Goal: Transaction & Acquisition: Purchase product/service

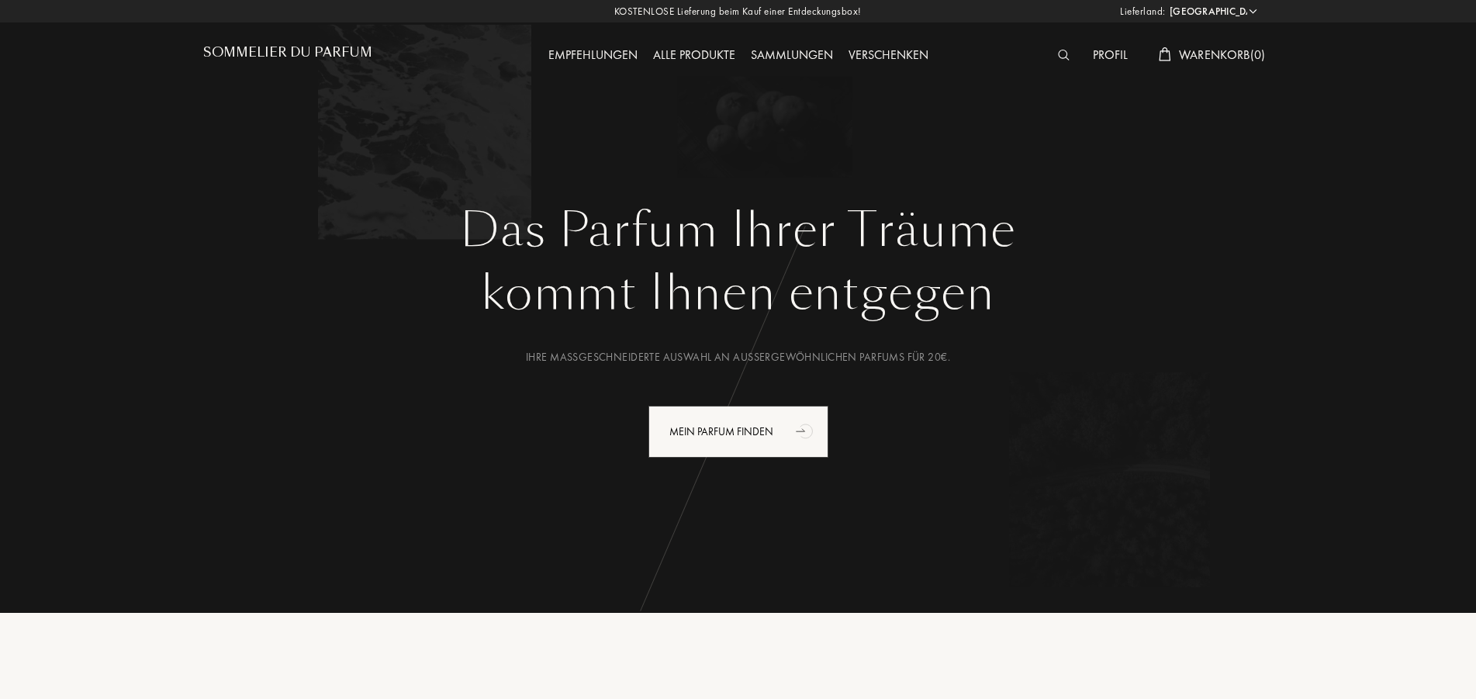
select select "DE"
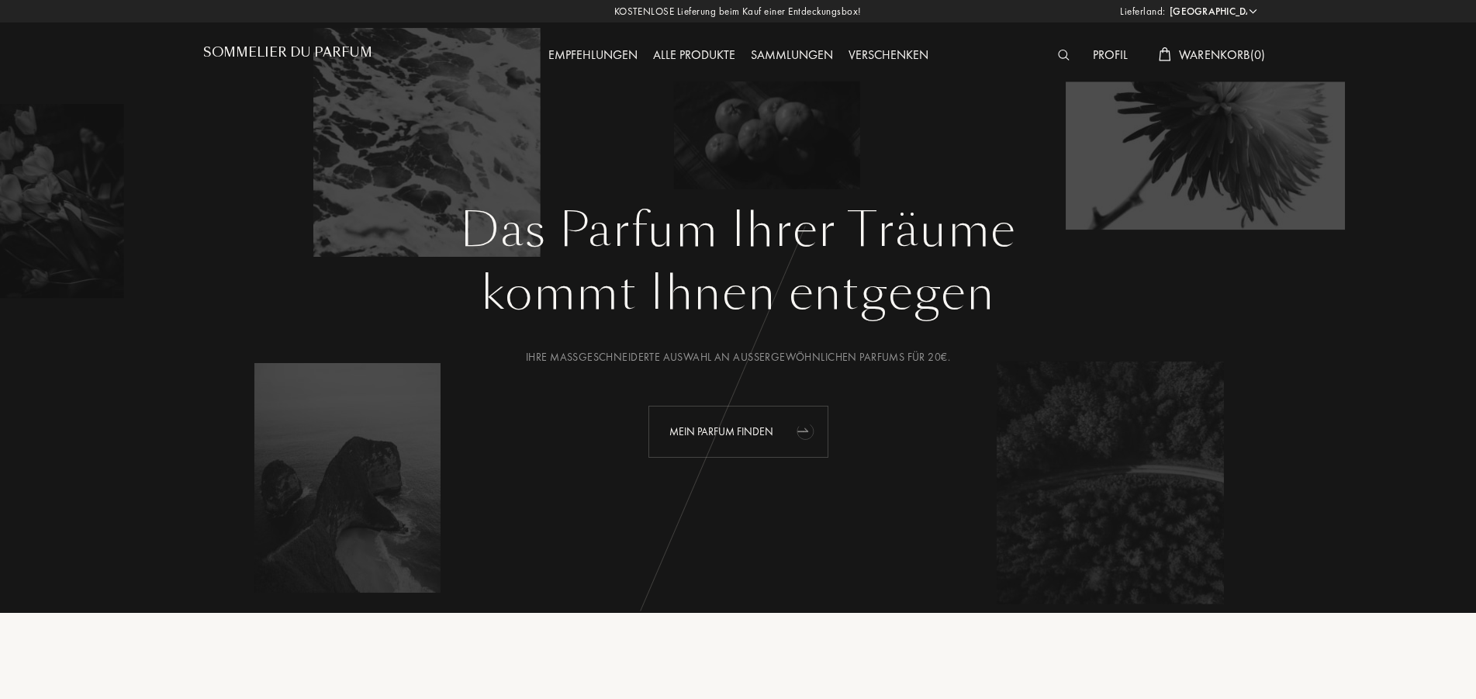
click at [732, 429] on div "Mein Parfum finden" at bounding box center [739, 432] width 180 height 52
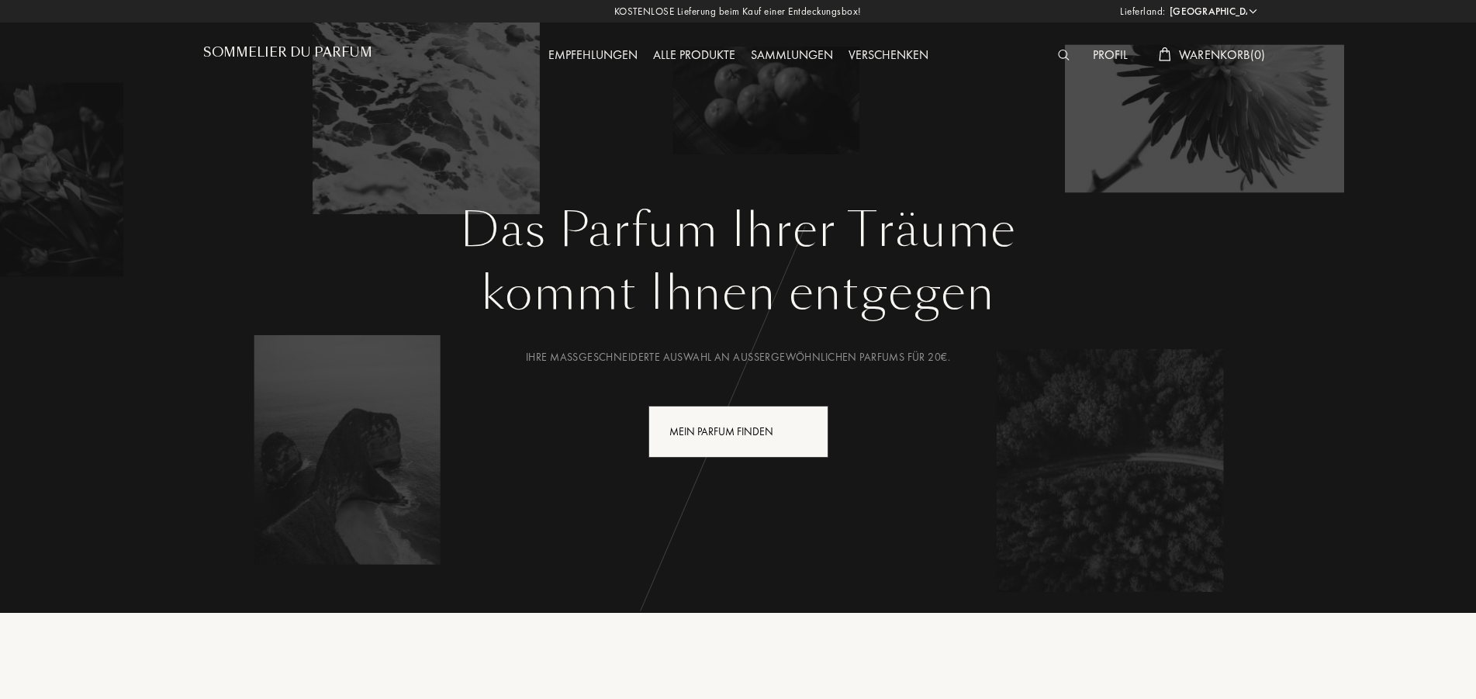
click at [671, 47] on div "Alle Produkte" at bounding box center [694, 56] width 98 height 20
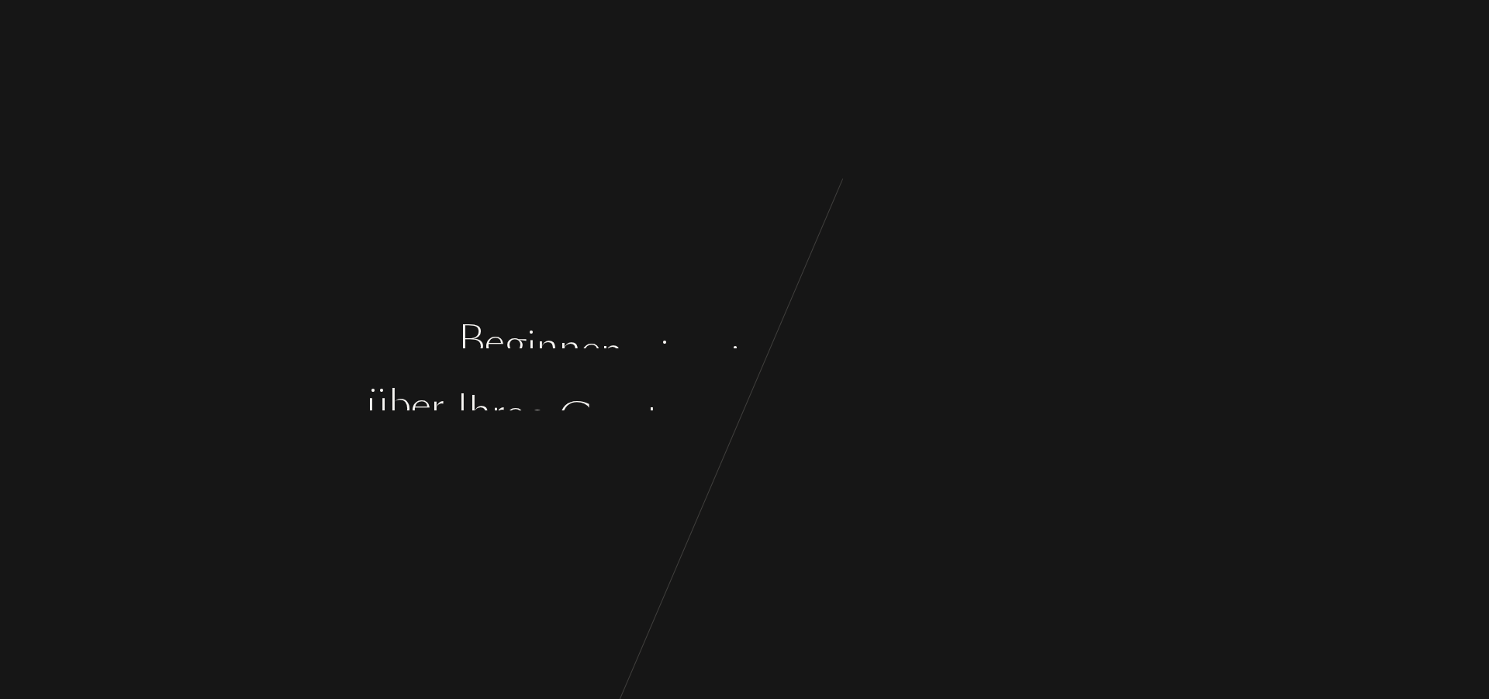
click at [732, 427] on div "B e g i n n e n w i r m i t e i n i g e n F r a g e n , ü b e r I h r e n G e s…" at bounding box center [744, 349] width 1489 height 699
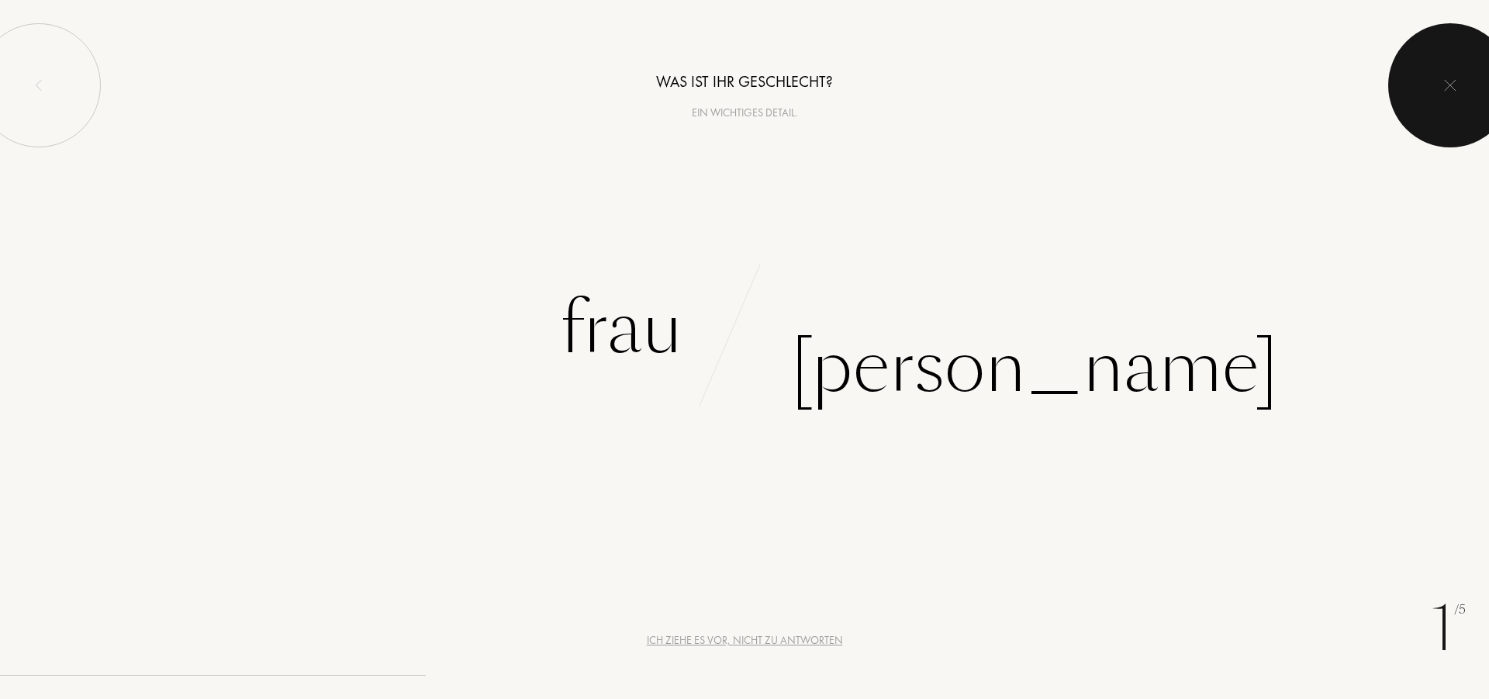
click at [1437, 81] on div at bounding box center [1451, 85] width 124 height 124
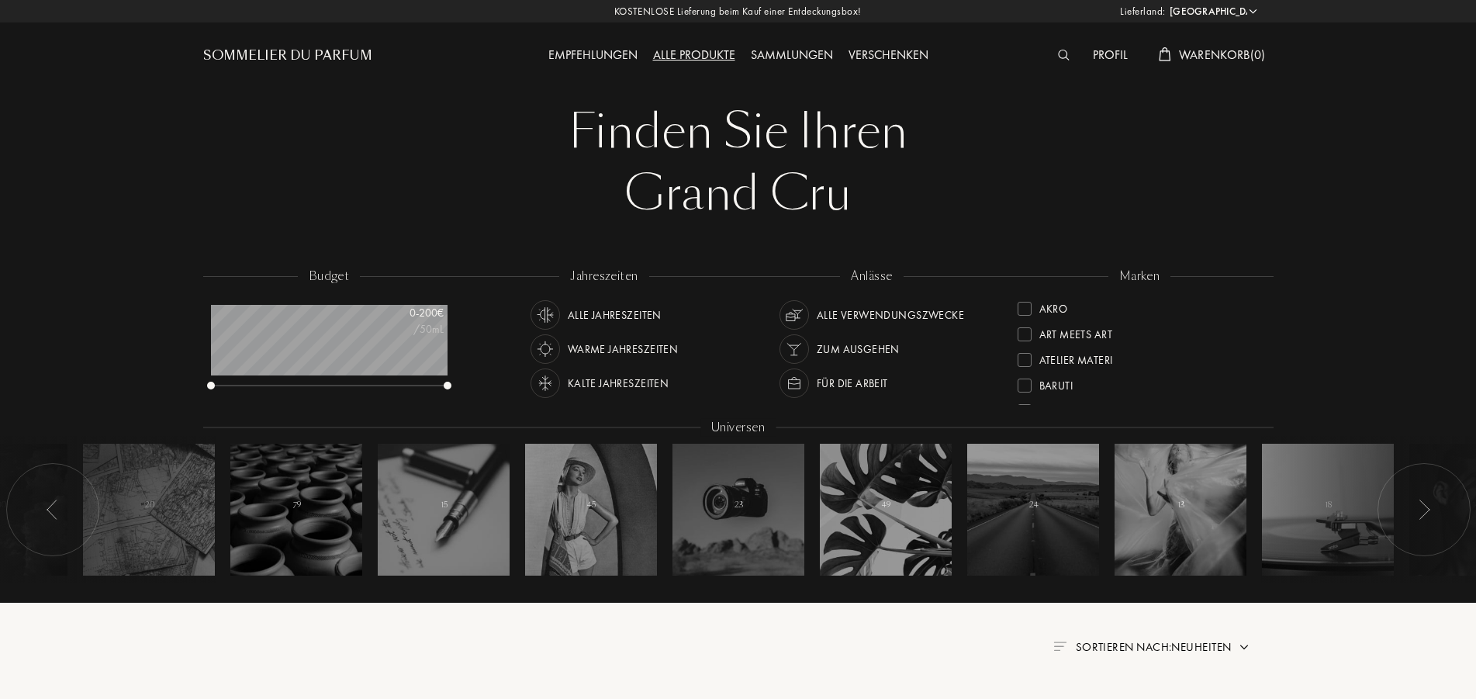
select select "DE"
click at [1028, 364] on div at bounding box center [1025, 358] width 14 height 14
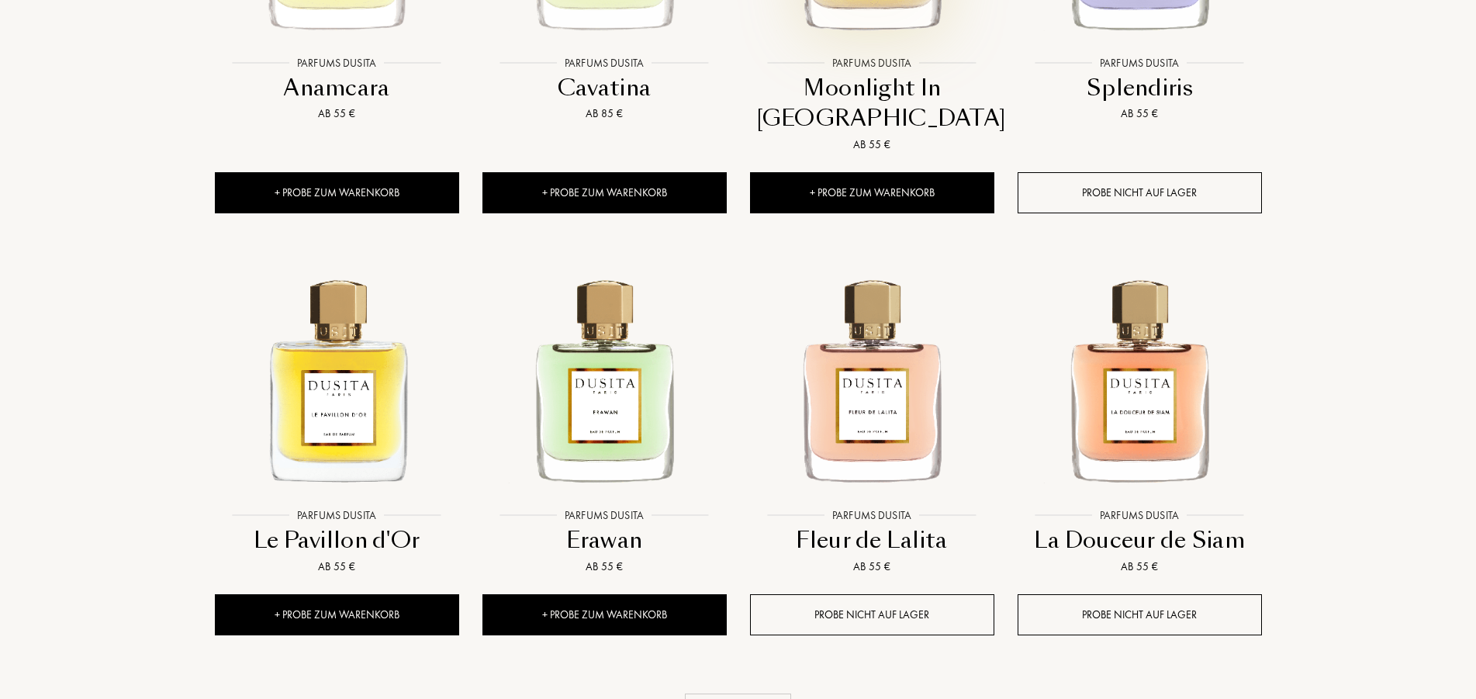
scroll to position [1345, 0]
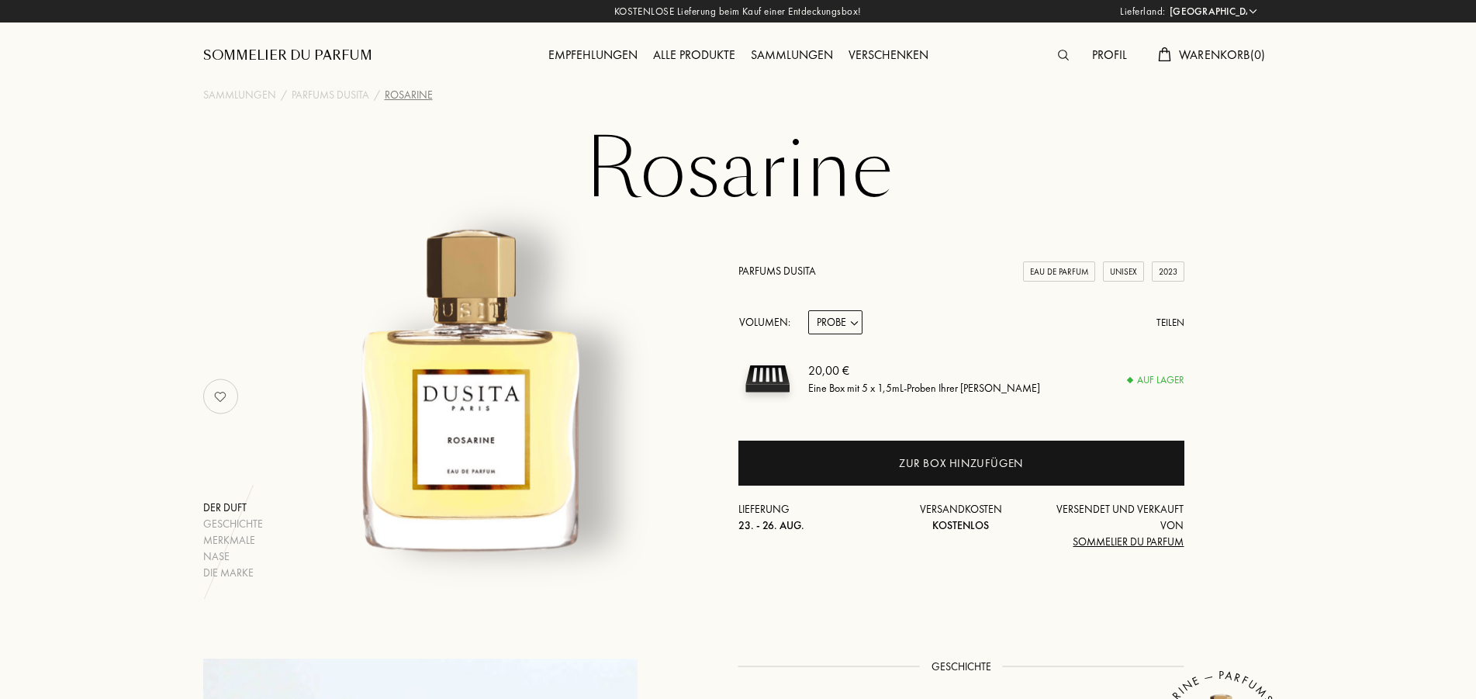
select select "DE"
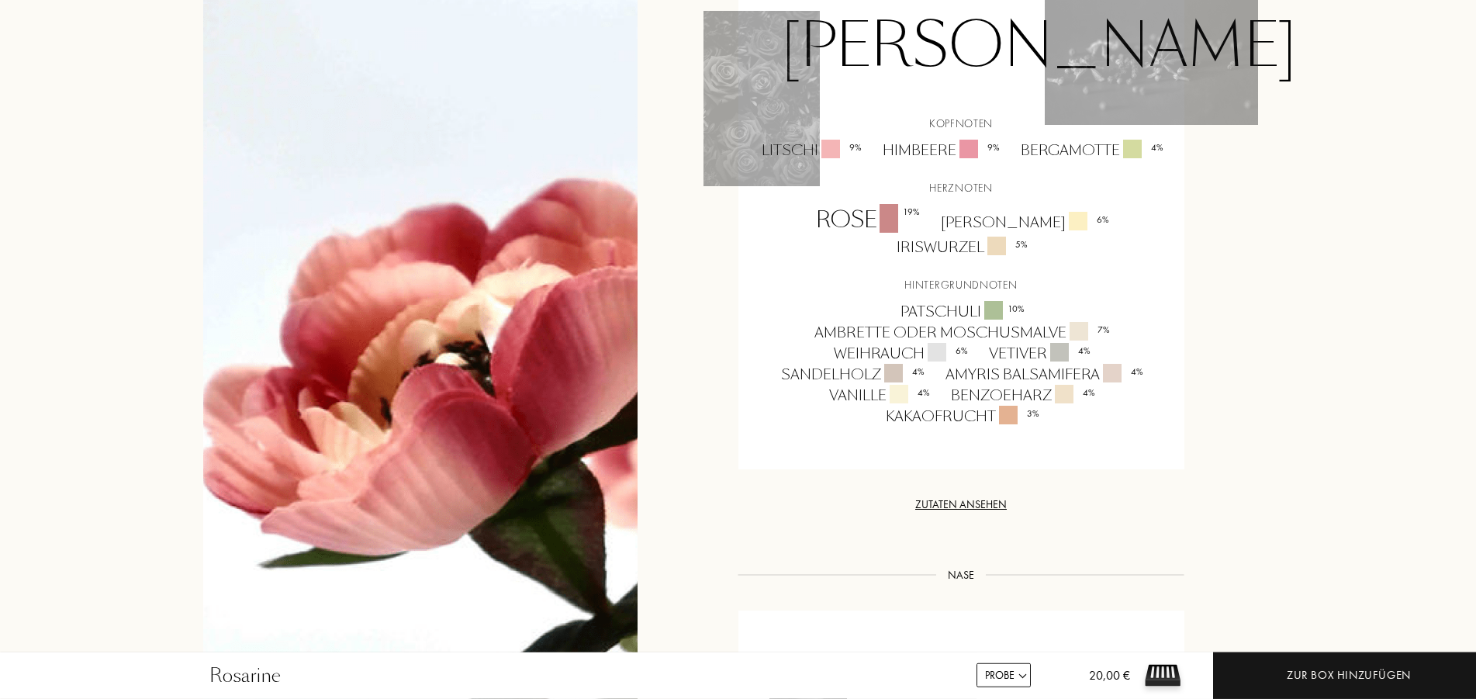
scroll to position [1266, 0]
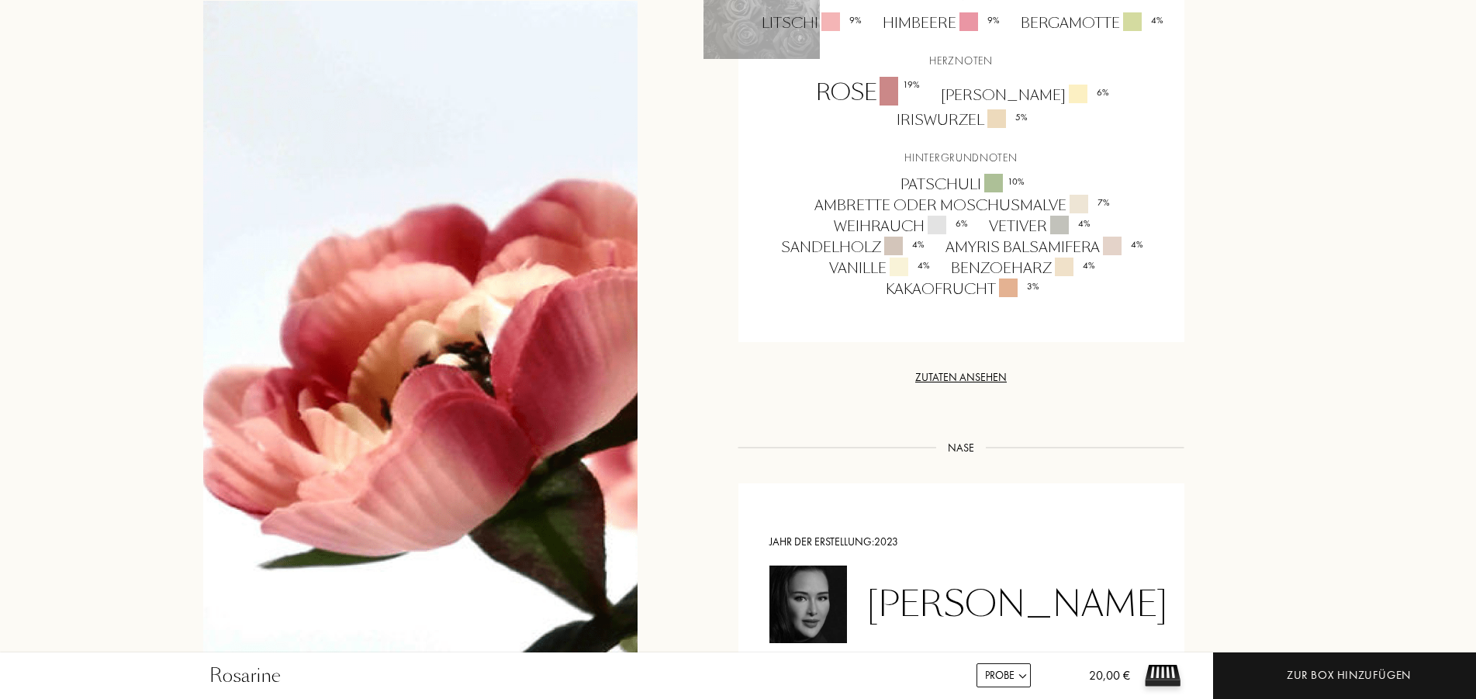
click at [993, 386] on div "Zutaten ansehen" at bounding box center [962, 377] width 446 height 16
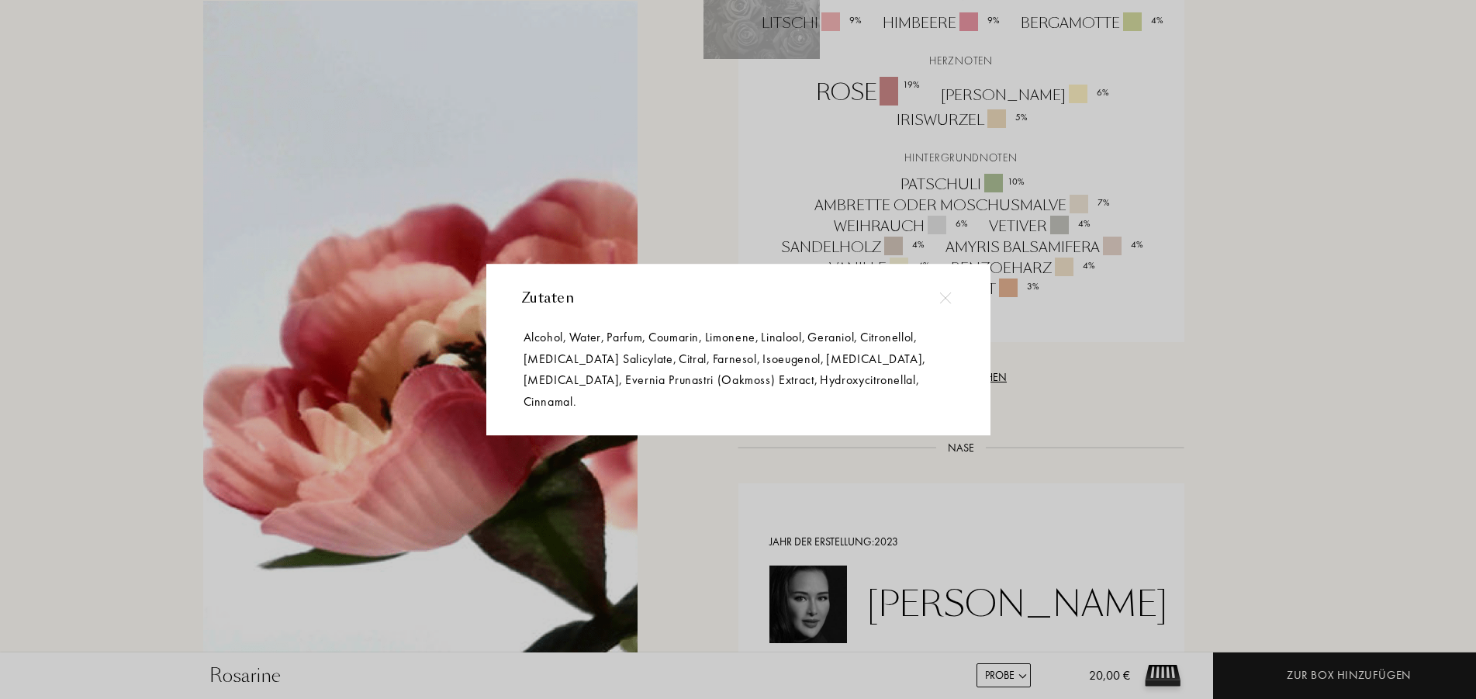
click at [993, 408] on div at bounding box center [744, 349] width 1489 height 699
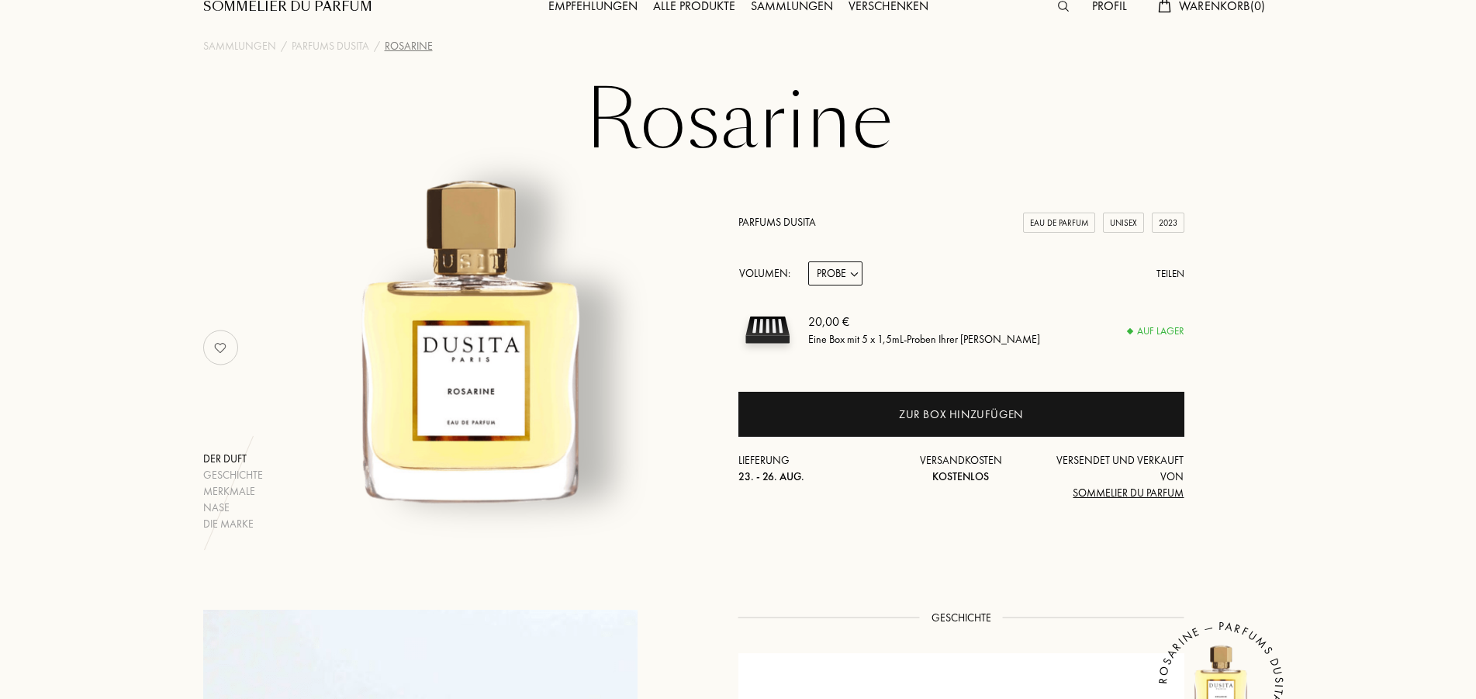
scroll to position [0, 0]
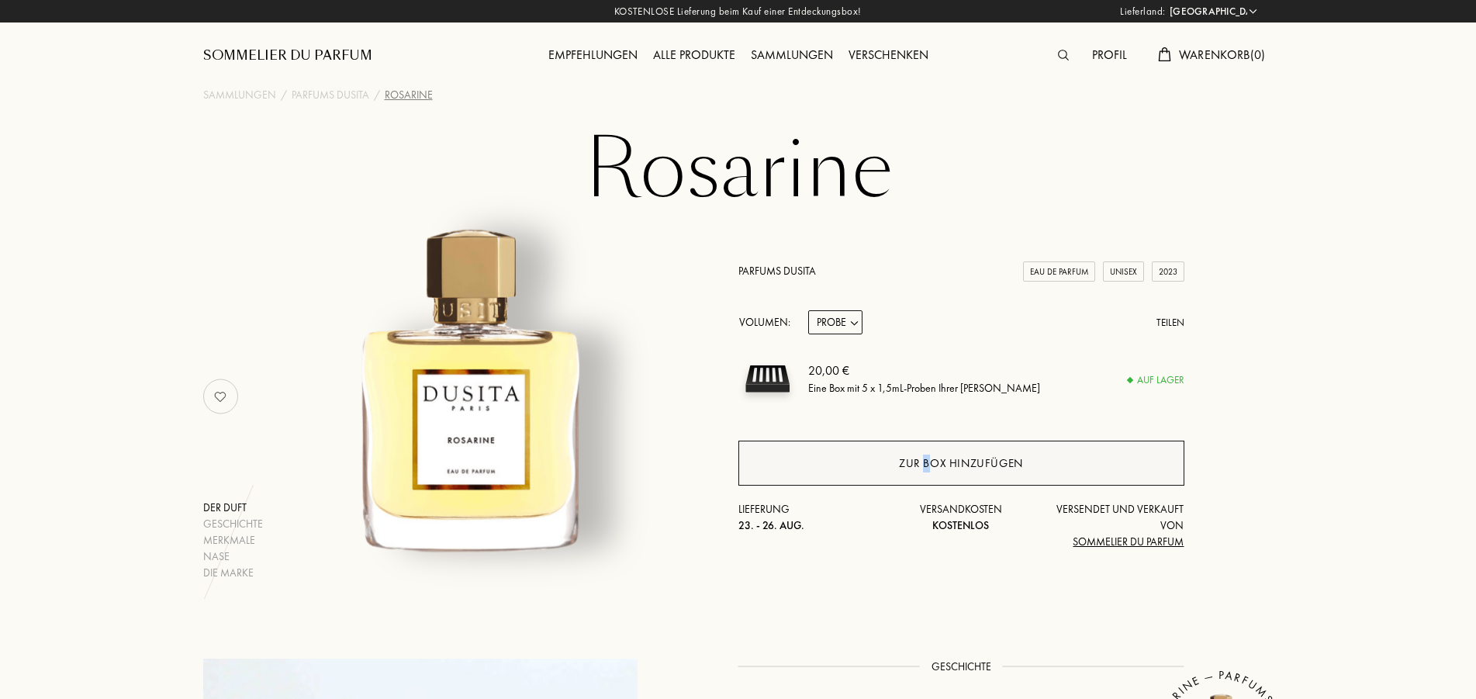
click at [919, 483] on div "Zur Box hinzufügen" at bounding box center [962, 463] width 446 height 45
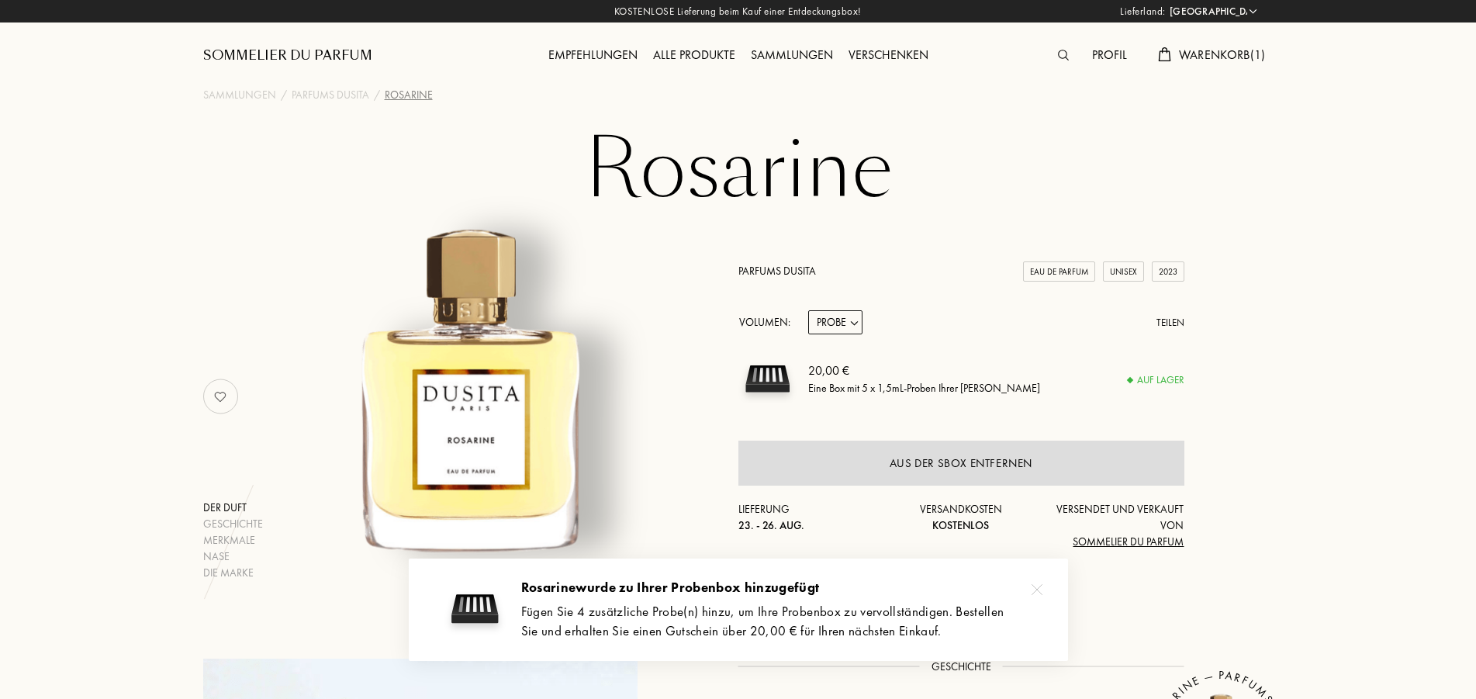
click at [1036, 589] on img at bounding box center [1037, 589] width 11 height 11
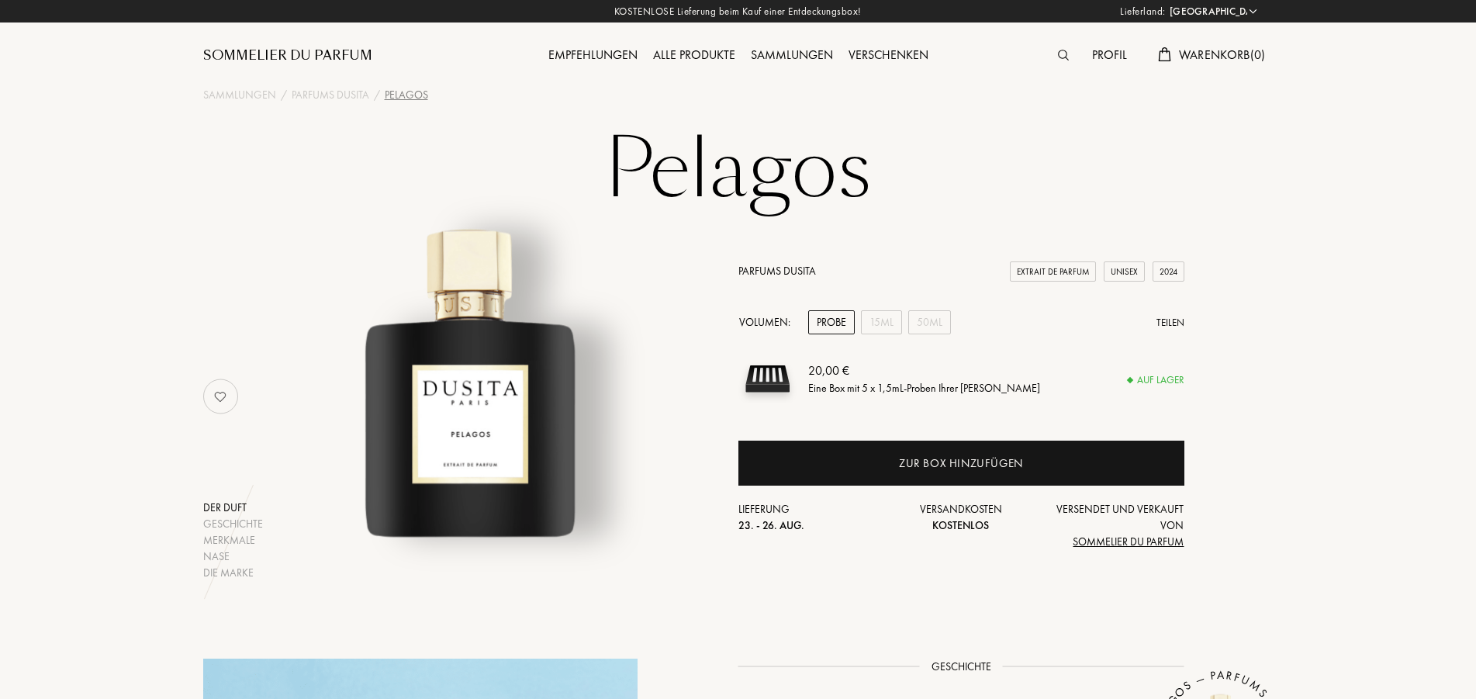
select select "DE"
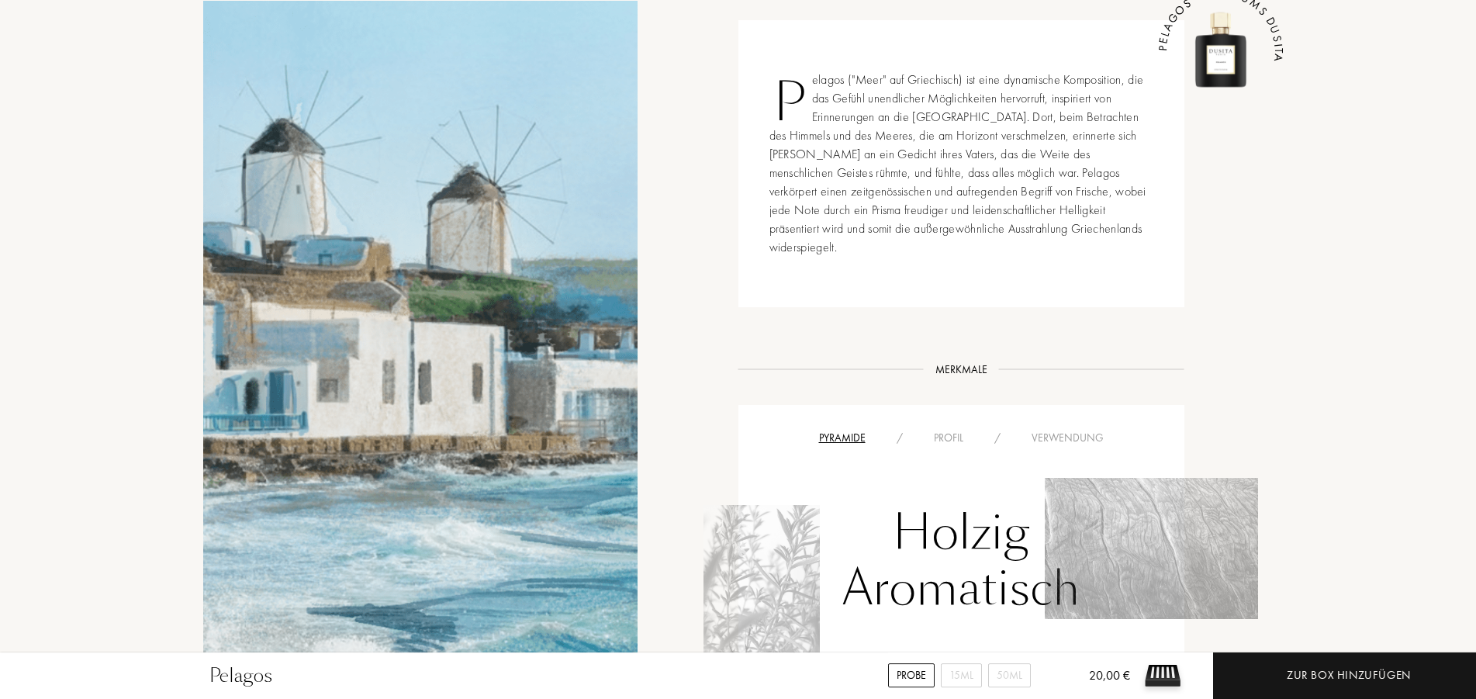
scroll to position [554, 0]
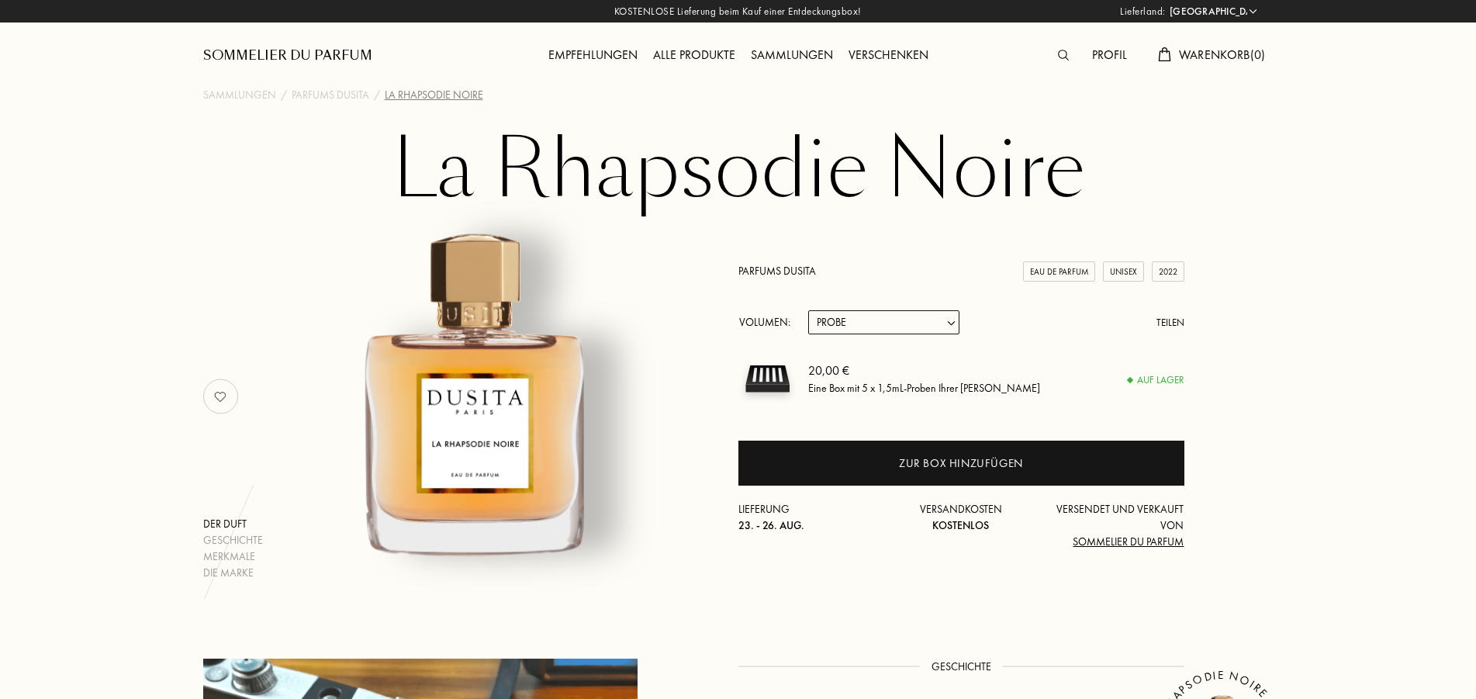
select select "DE"
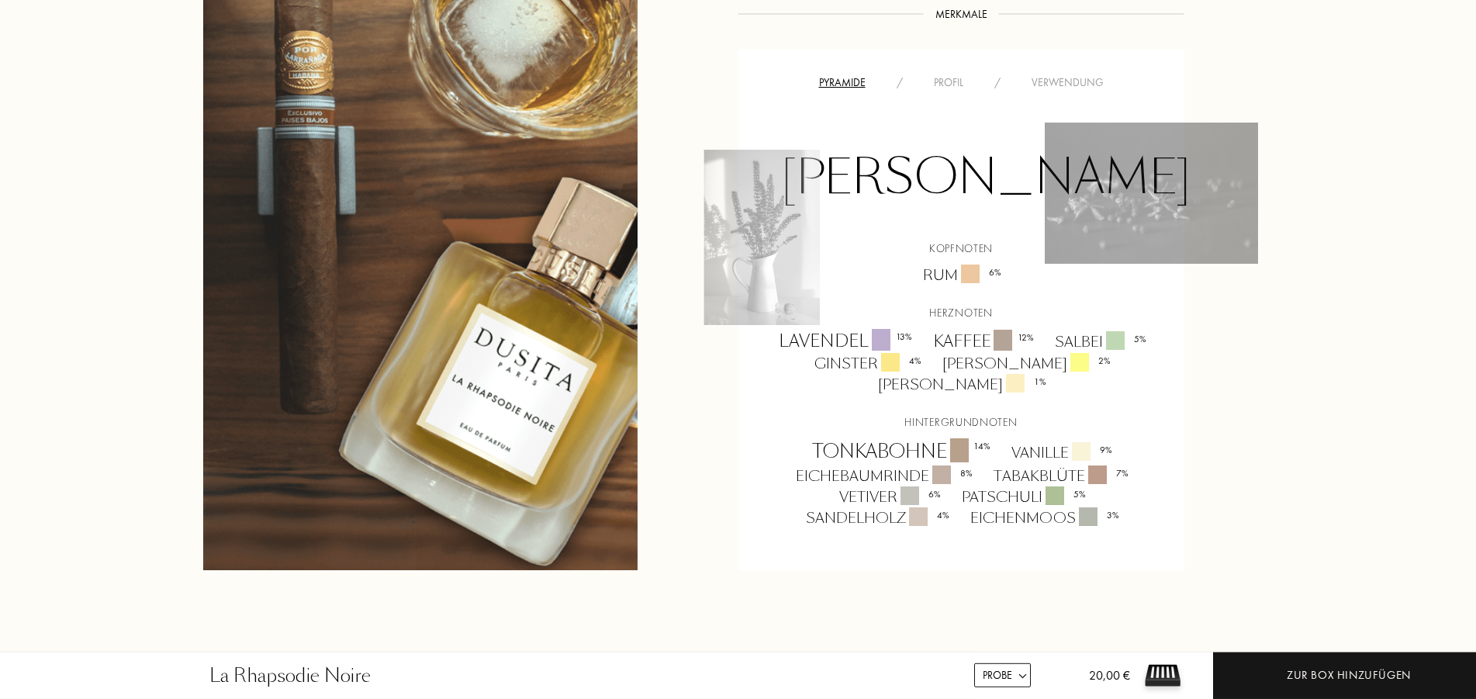
scroll to position [1187, 0]
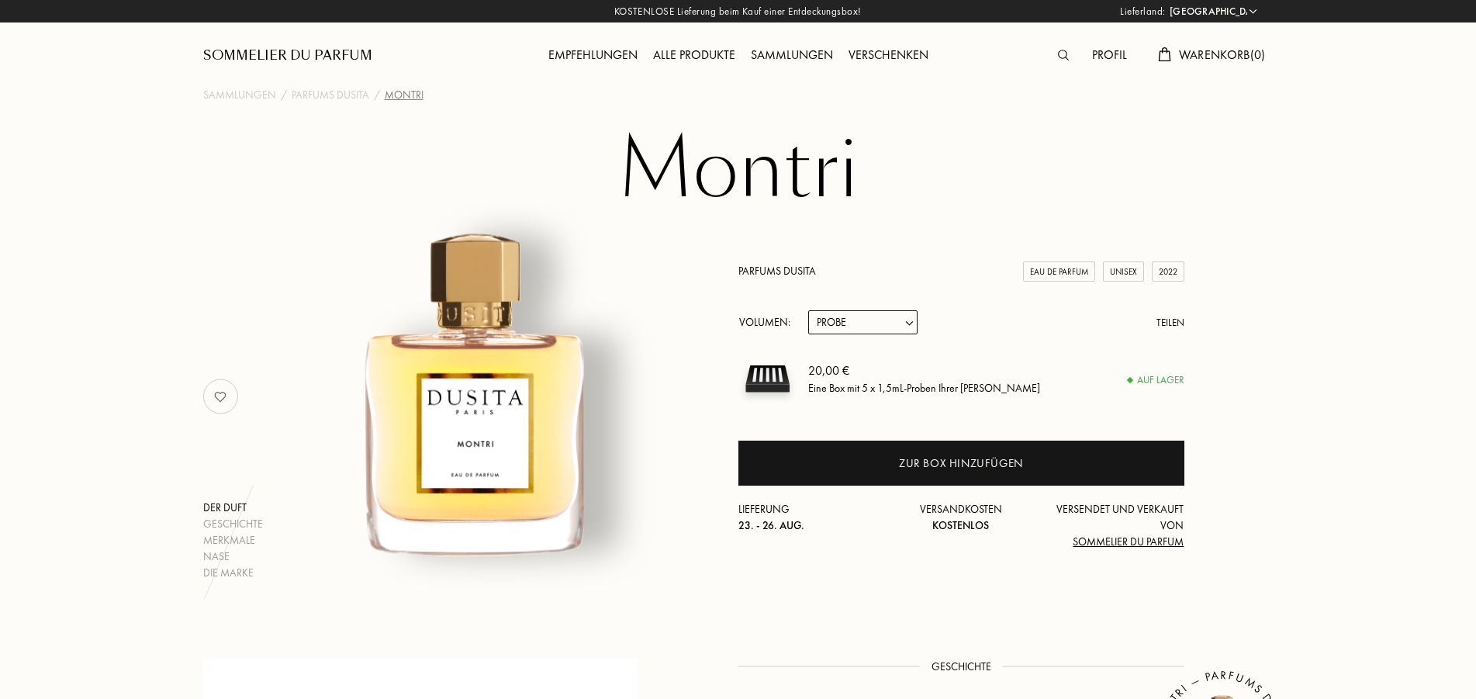
select select "DE"
click at [1199, 50] on span "Warenkorb ( 0 )" at bounding box center [1222, 55] width 87 height 16
click at [0, 0] on div "[GEOGRAPHIC_DATA]: [GEOGRAPHIC_DATA] [GEOGRAPHIC_DATA] [GEOGRAPHIC_DATA] [GEOGR…" at bounding box center [0, 0] width 0 height 0
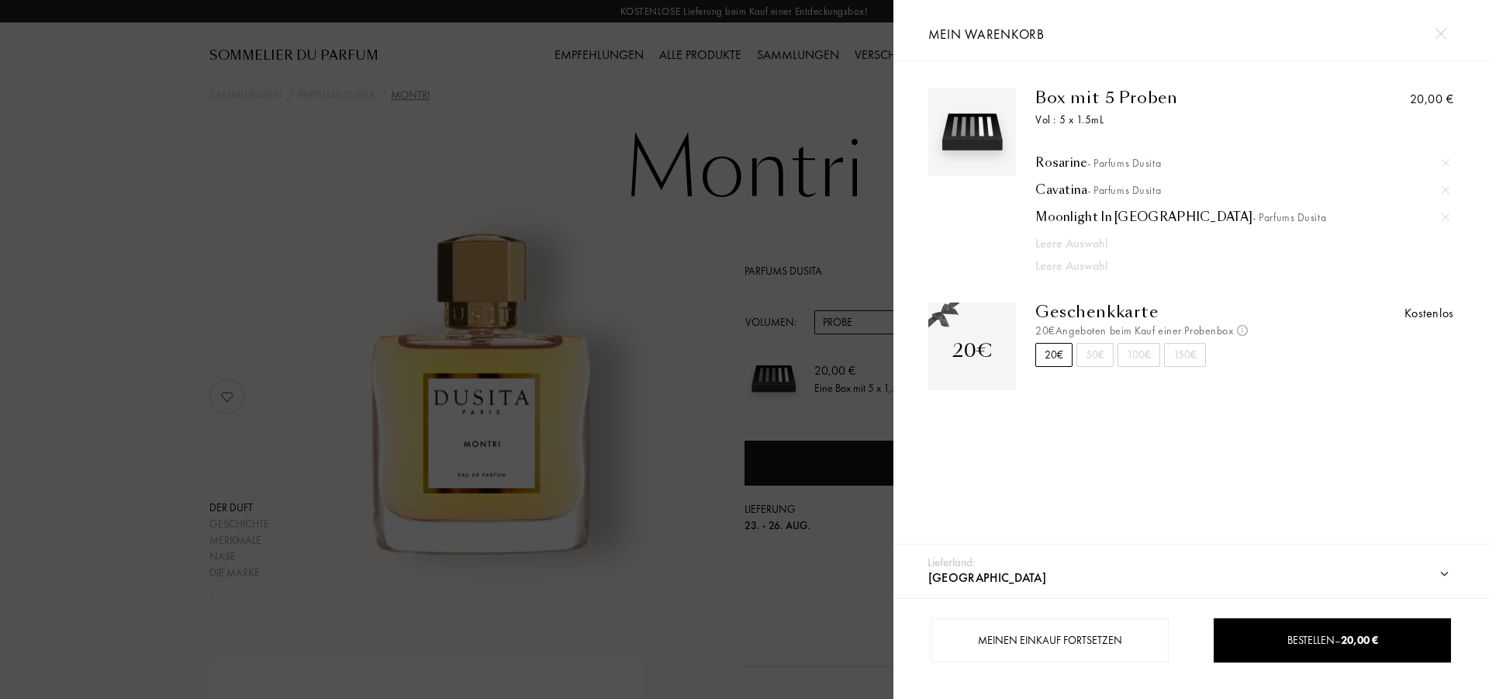
click at [479, 155] on div at bounding box center [447, 349] width 894 height 699
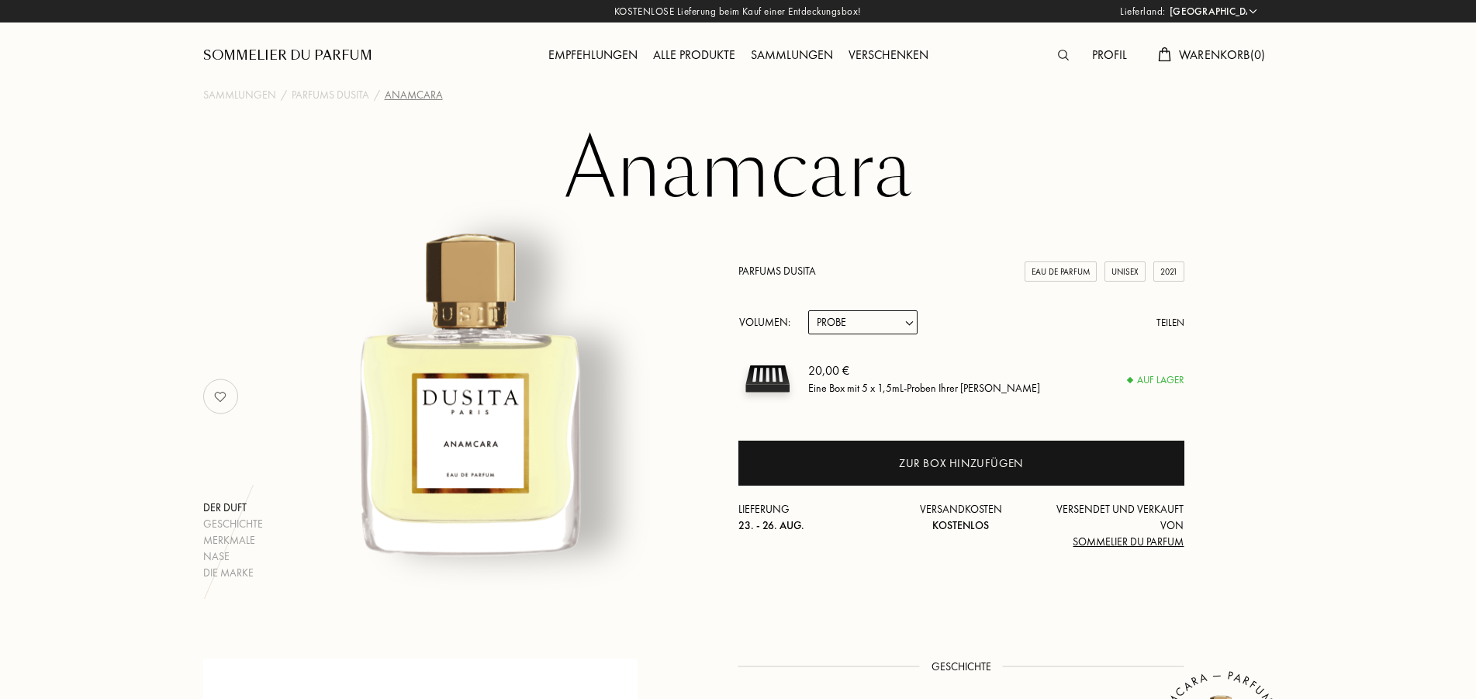
select select "DE"
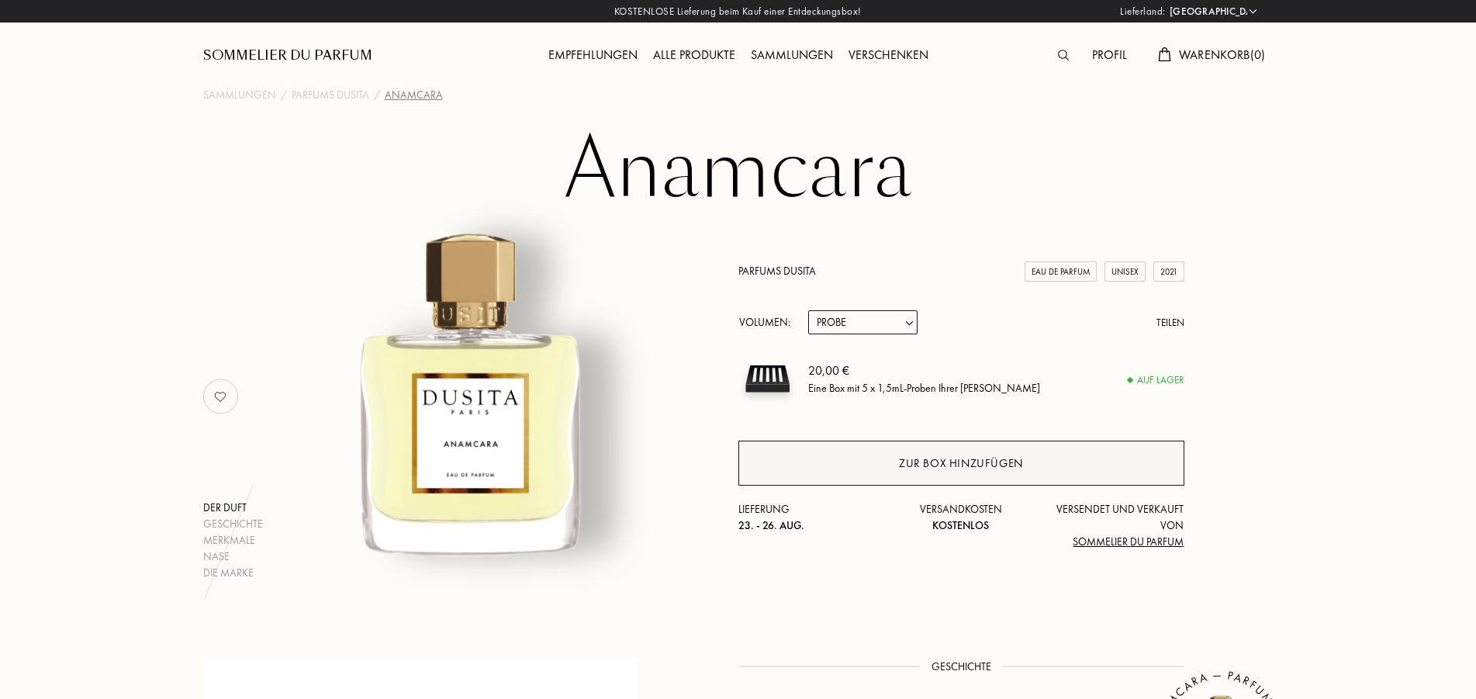
click at [1008, 459] on div "Zur Box hinzufügen" at bounding box center [961, 464] width 124 height 18
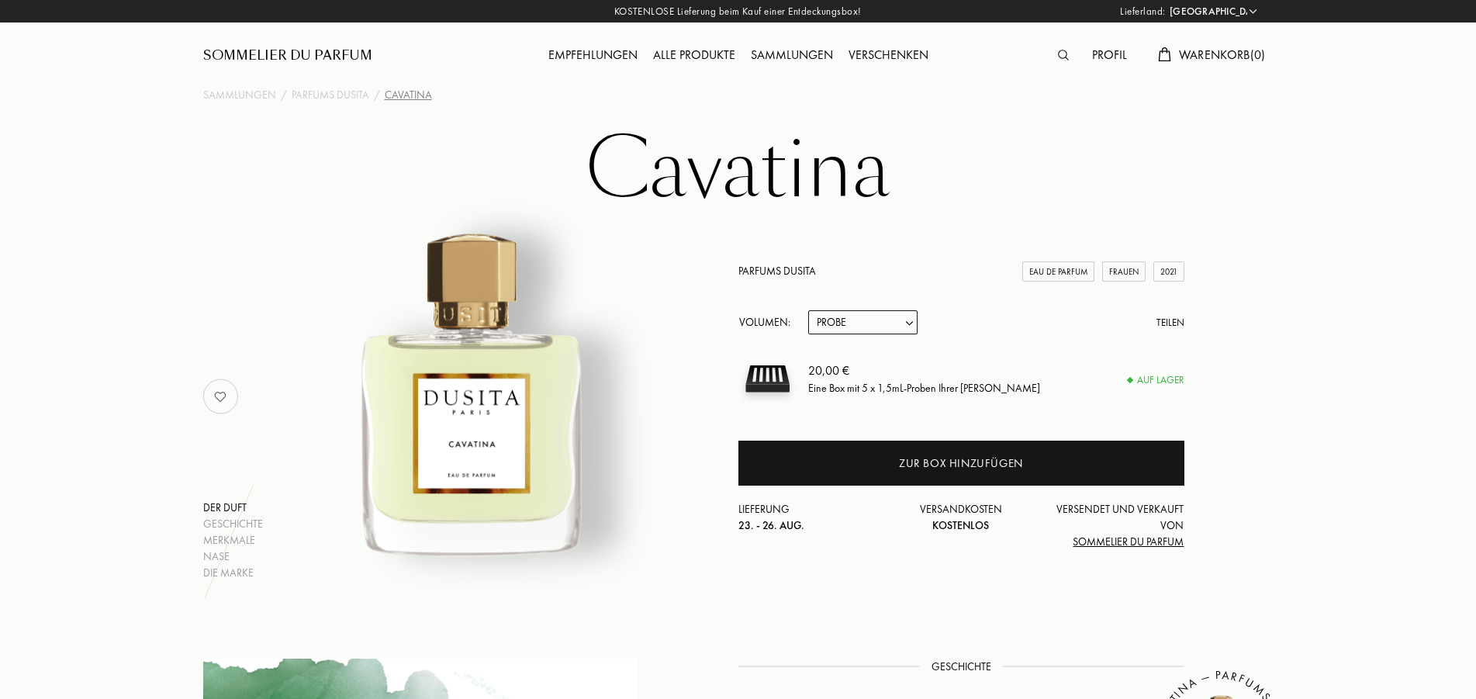
select select "DE"
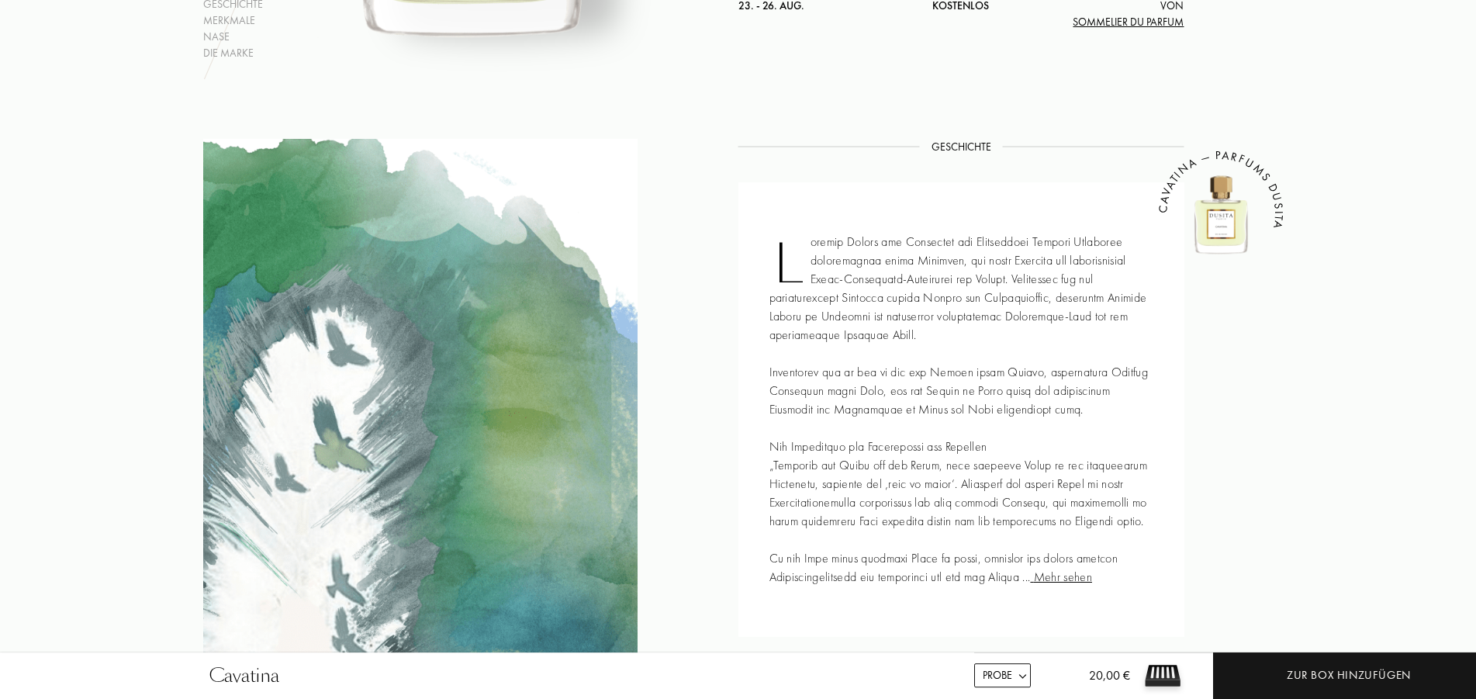
scroll to position [237, 0]
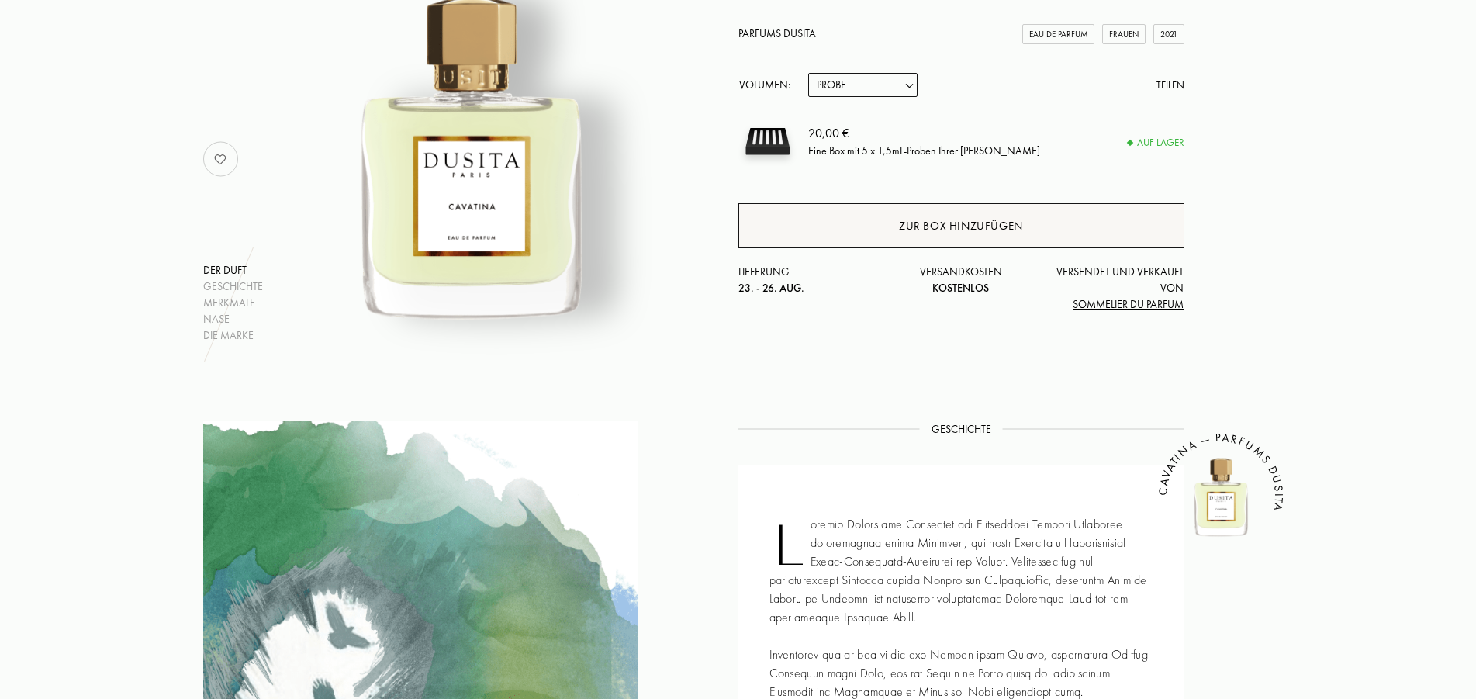
click at [994, 235] on div "Zur Box hinzufügen" at bounding box center [962, 225] width 446 height 45
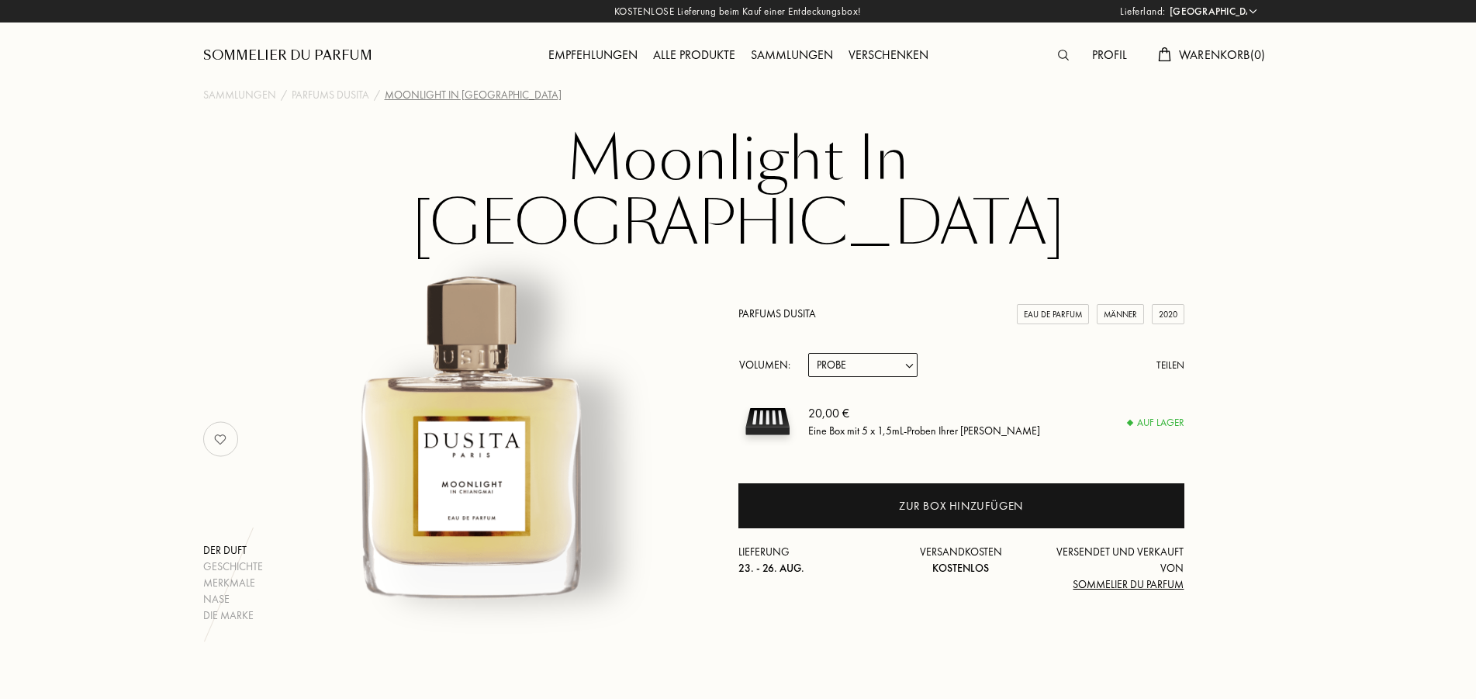
select select "DE"
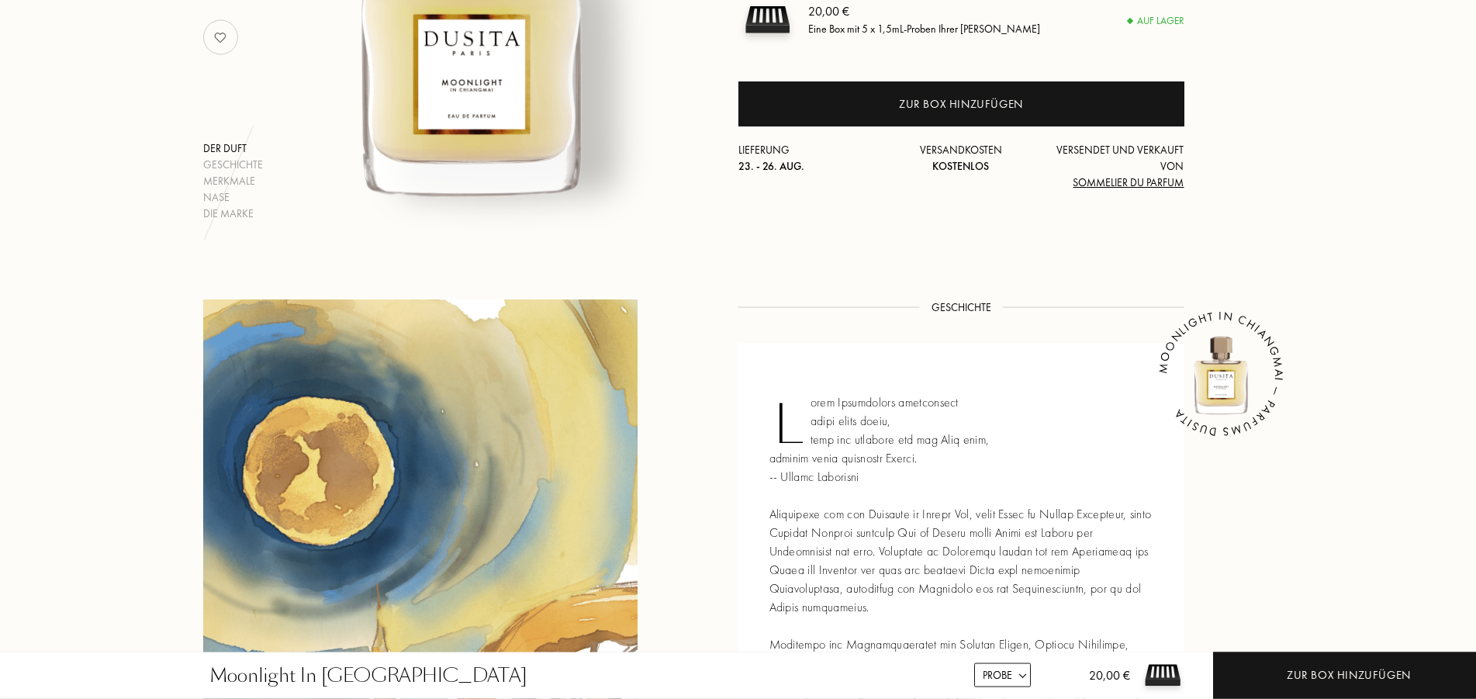
scroll to position [158, 0]
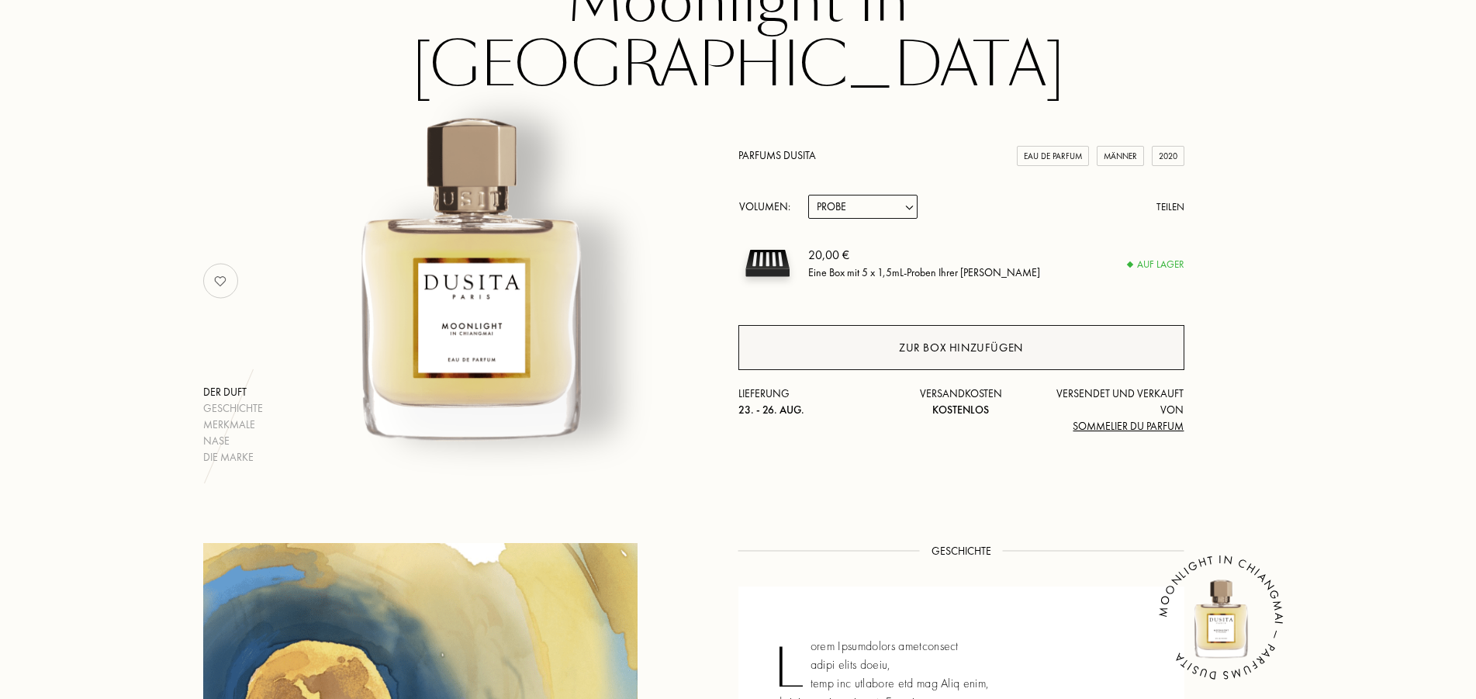
click at [965, 339] on div "Zur Box hinzufügen" at bounding box center [961, 348] width 124 height 18
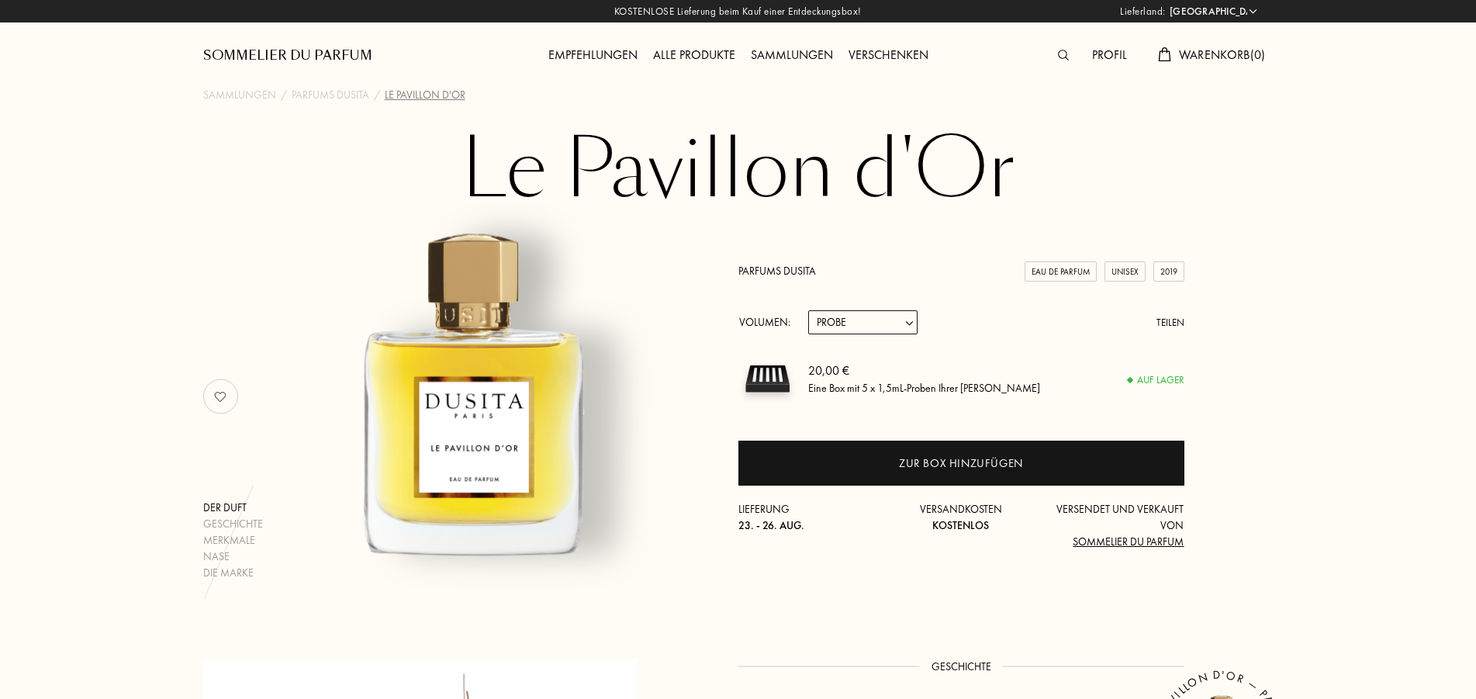
select select "DE"
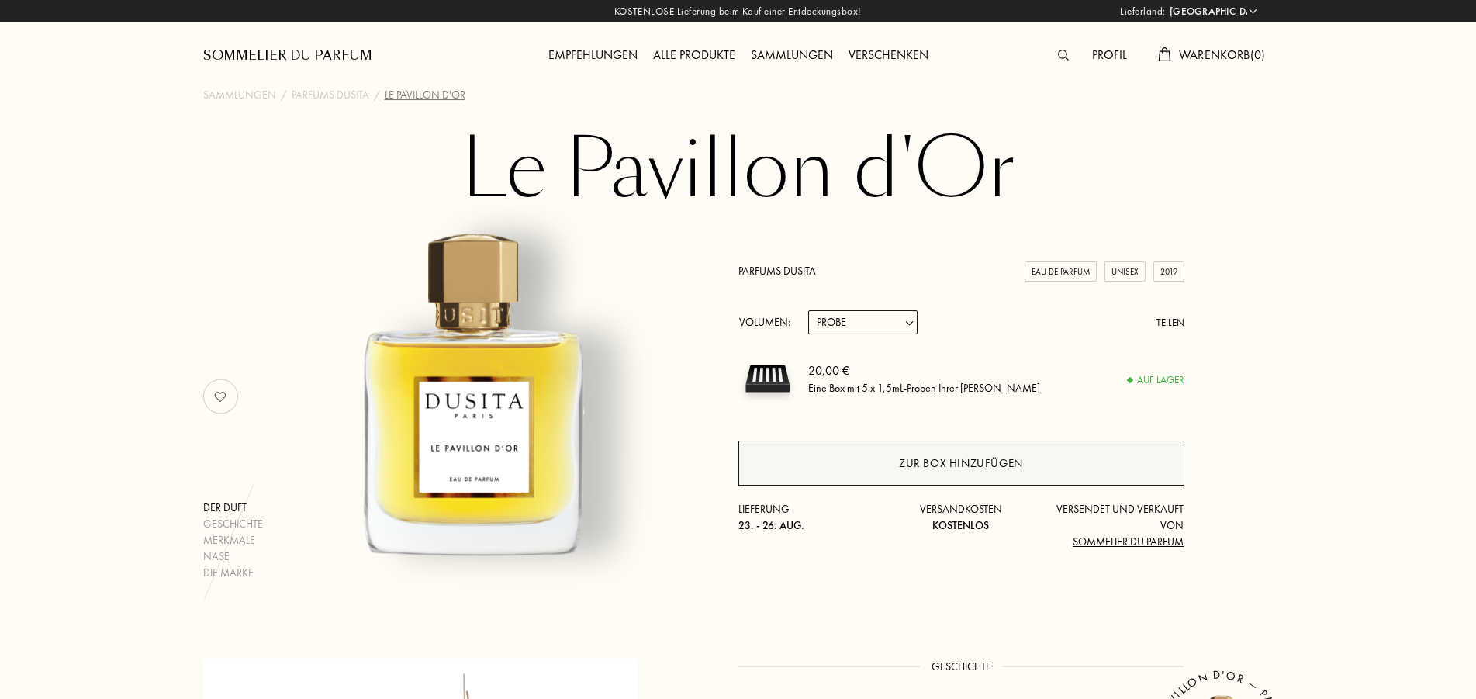
click at [968, 450] on div "Zur Box hinzufügen" at bounding box center [962, 463] width 446 height 45
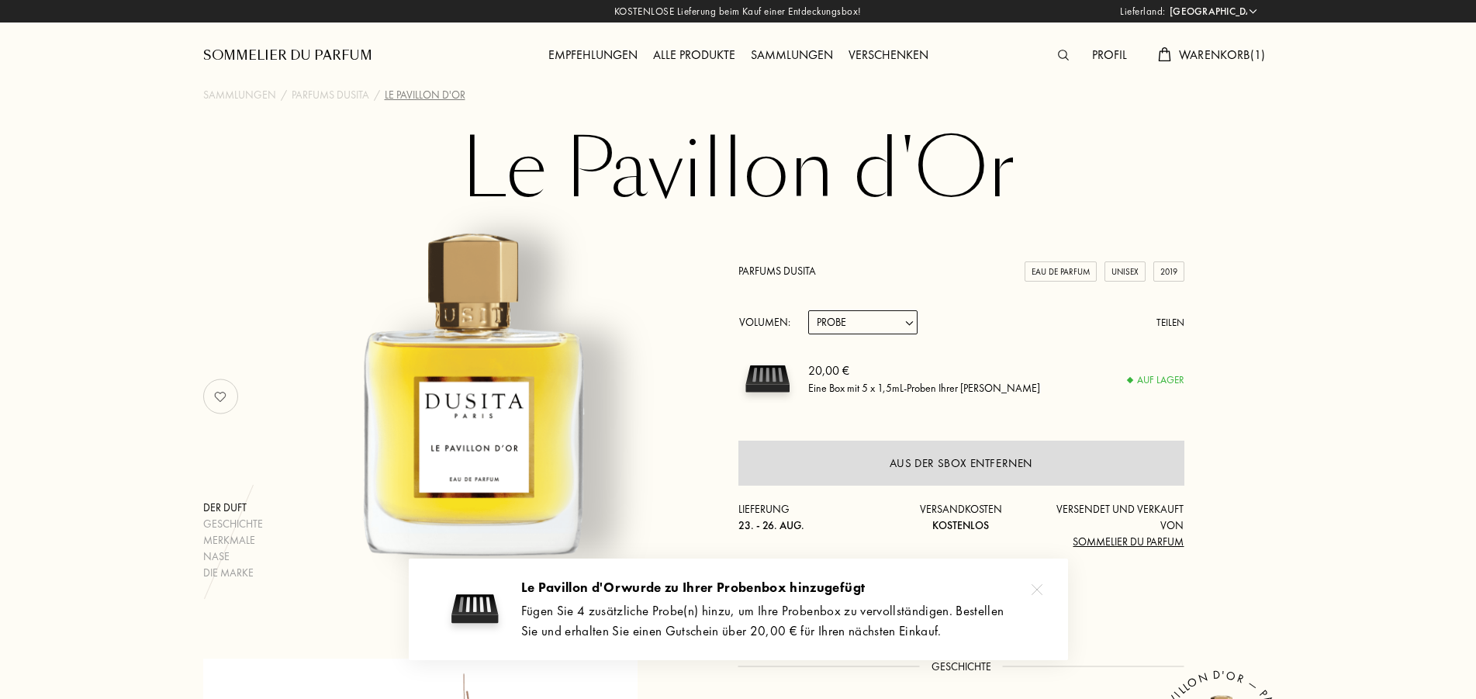
click at [1223, 57] on span "Warenkorb ( 1 )" at bounding box center [1222, 55] width 87 height 16
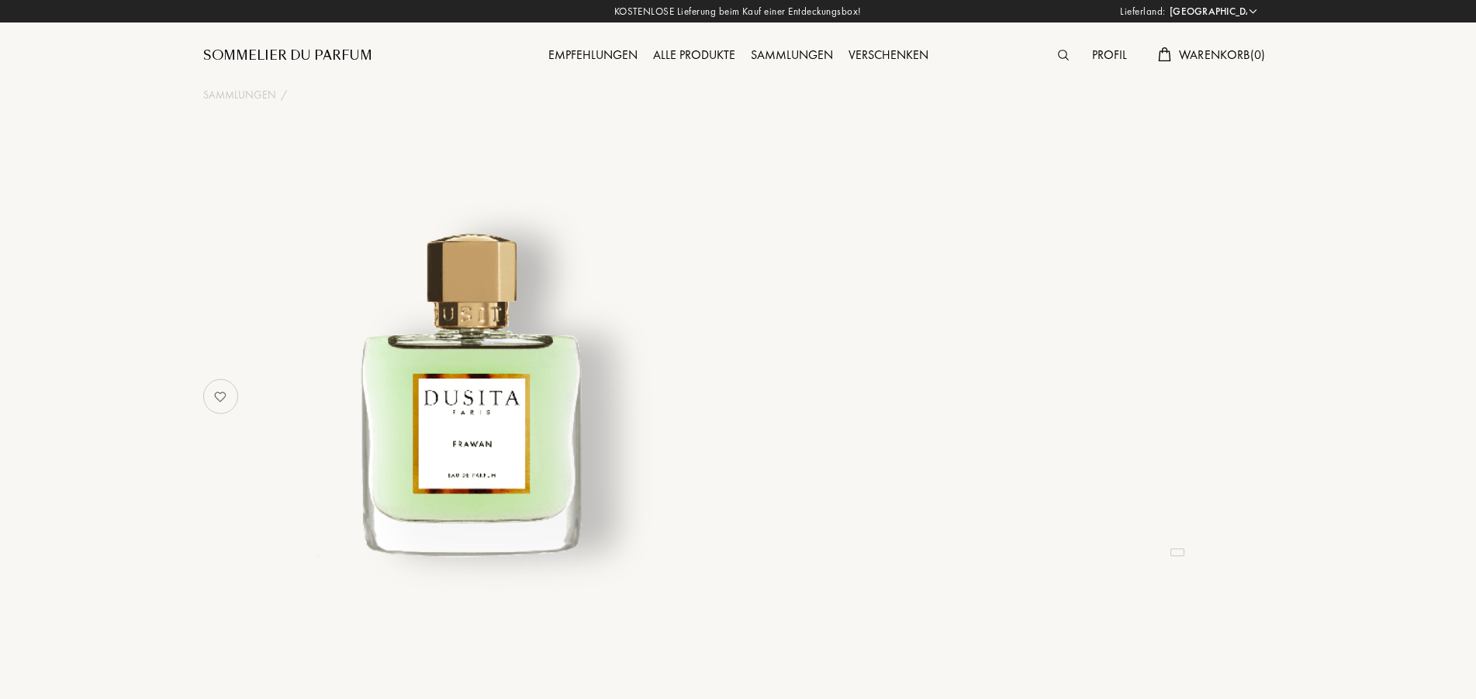
select select "DE"
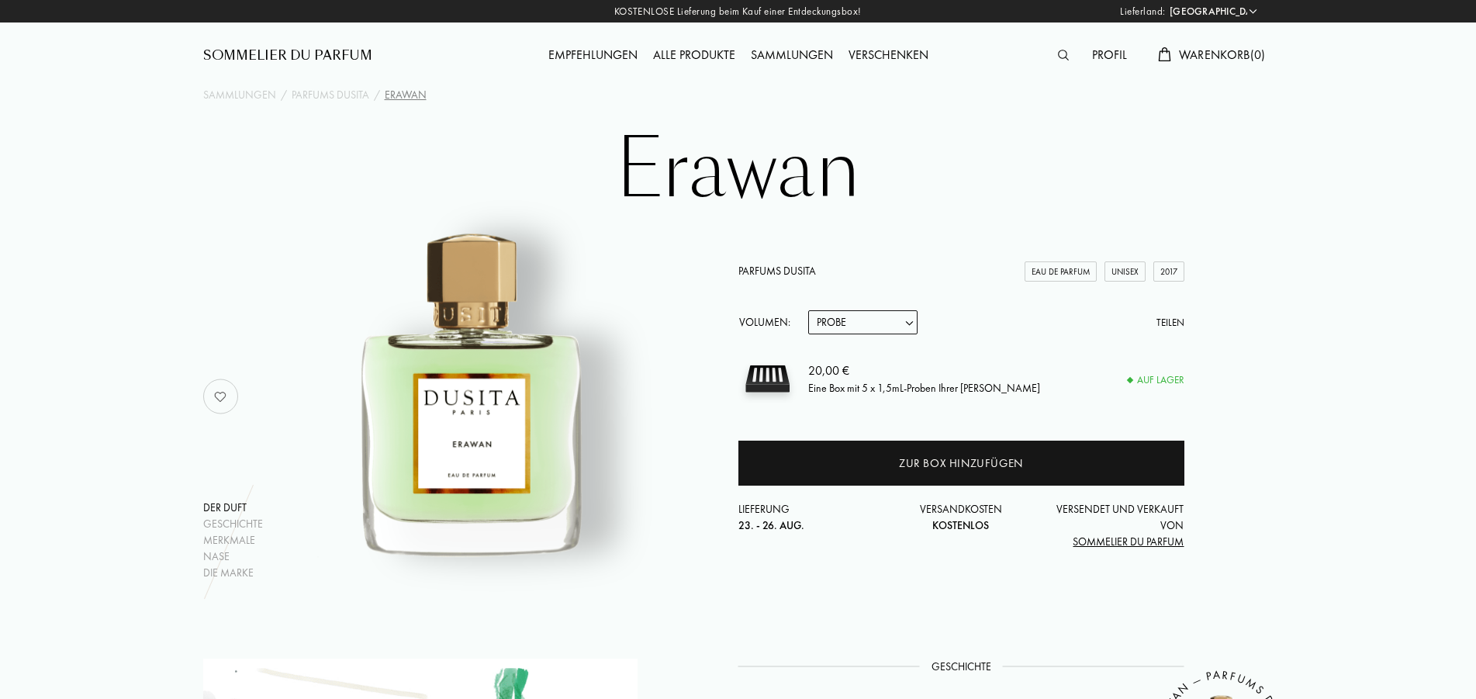
click at [1226, 54] on span "Warenkorb ( 0 )" at bounding box center [1222, 55] width 87 height 16
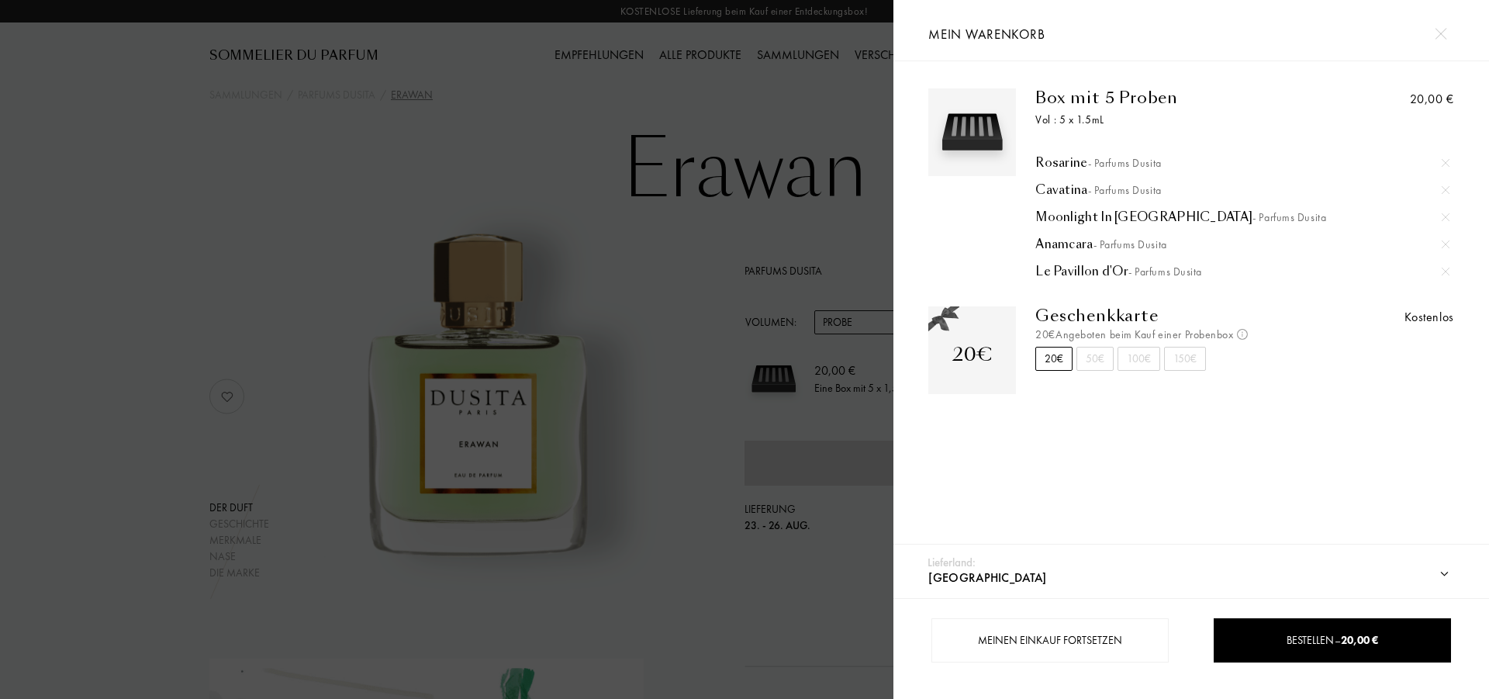
click at [1441, 38] on img at bounding box center [1441, 34] width 12 height 12
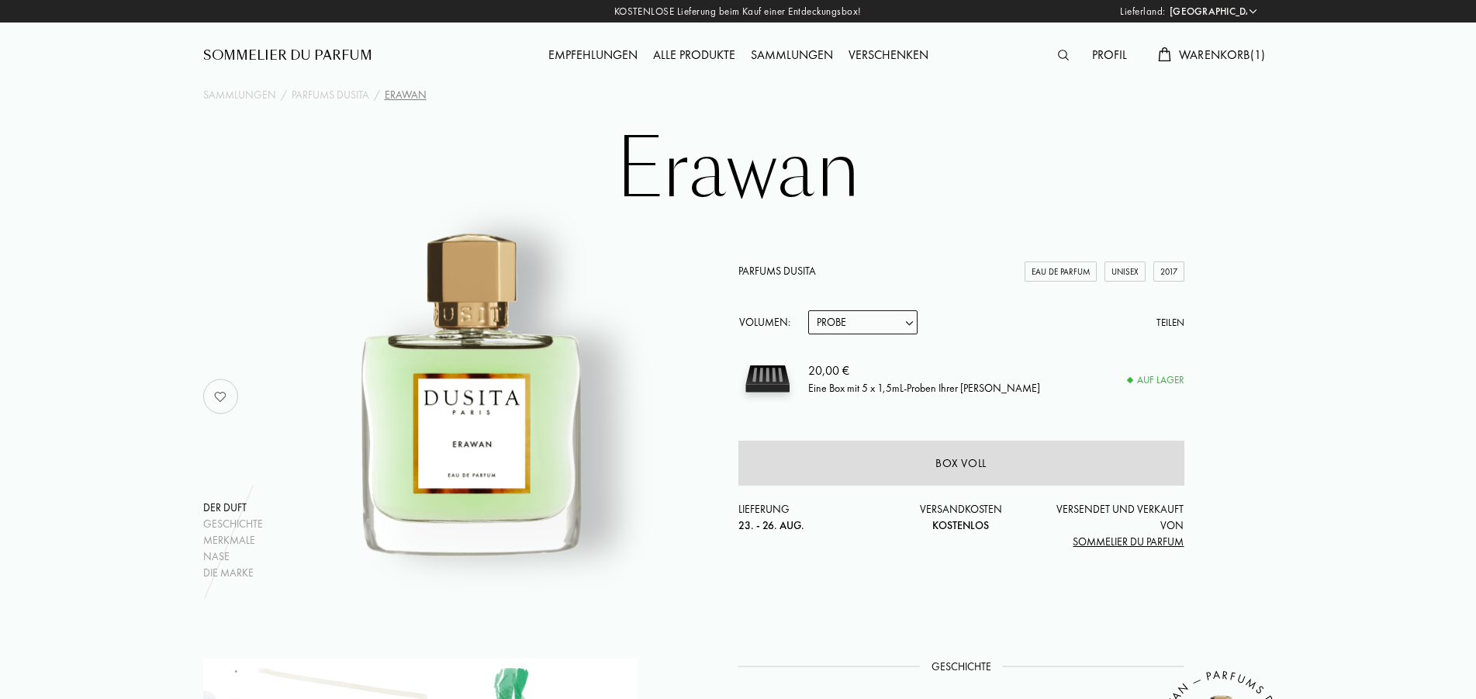
click at [790, 268] on link "Parfums Dusita" at bounding box center [778, 271] width 78 height 14
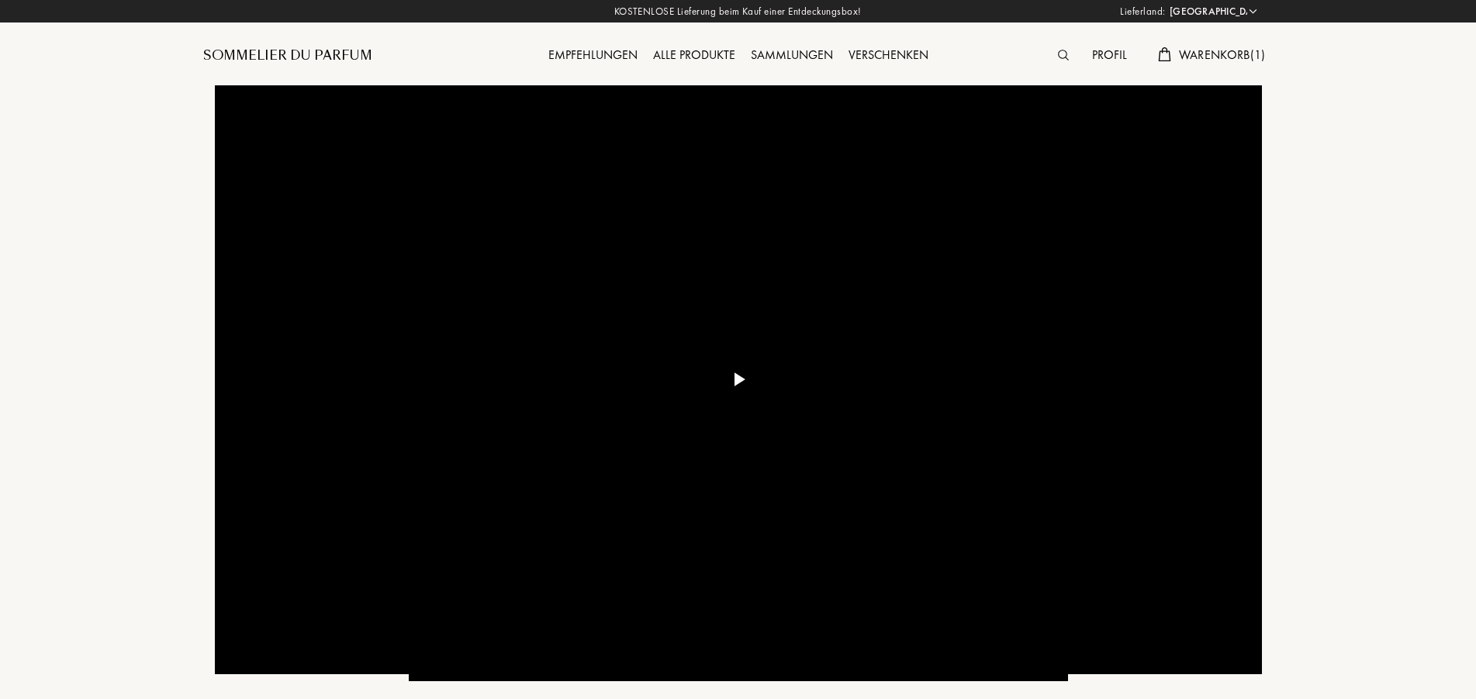
select select "DE"
click at [1204, 52] on span "Warenkorb ( 1 )" at bounding box center [1222, 55] width 87 height 16
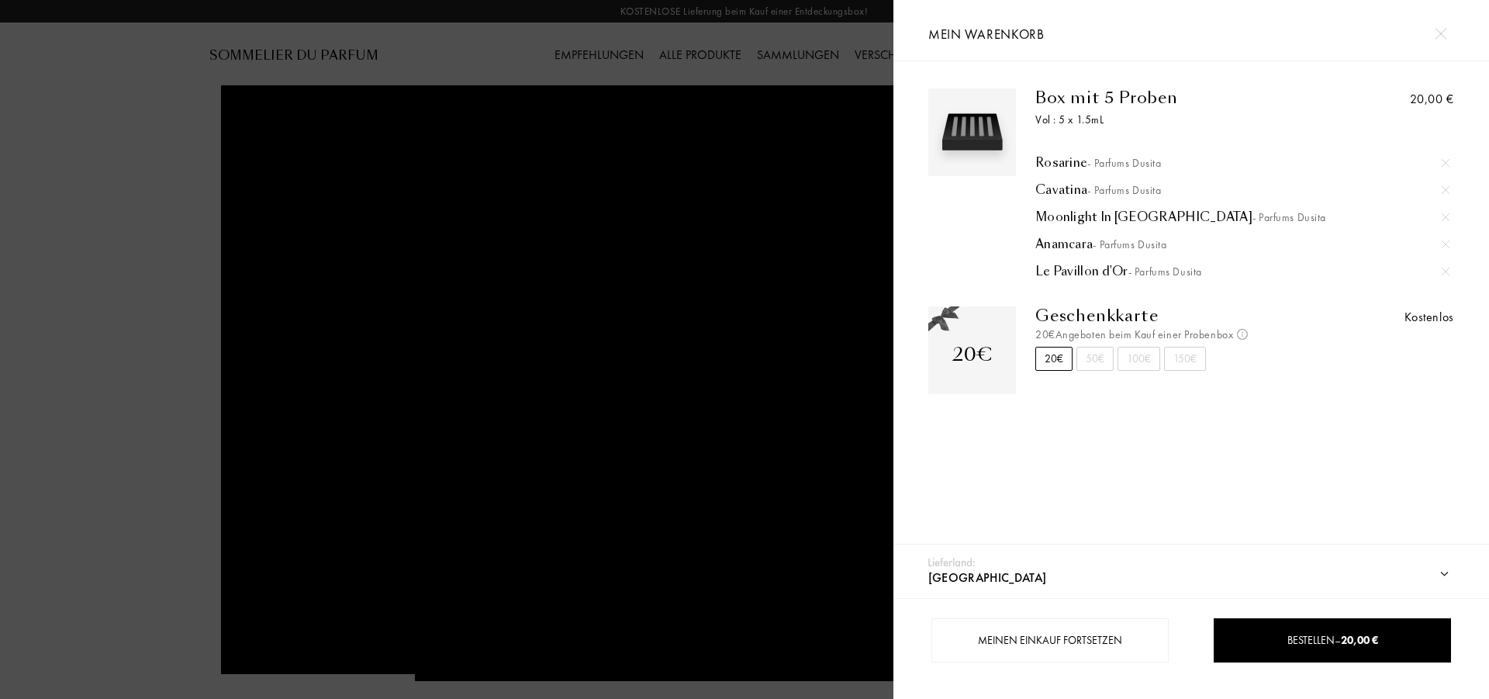
click at [430, 175] on div at bounding box center [447, 349] width 894 height 699
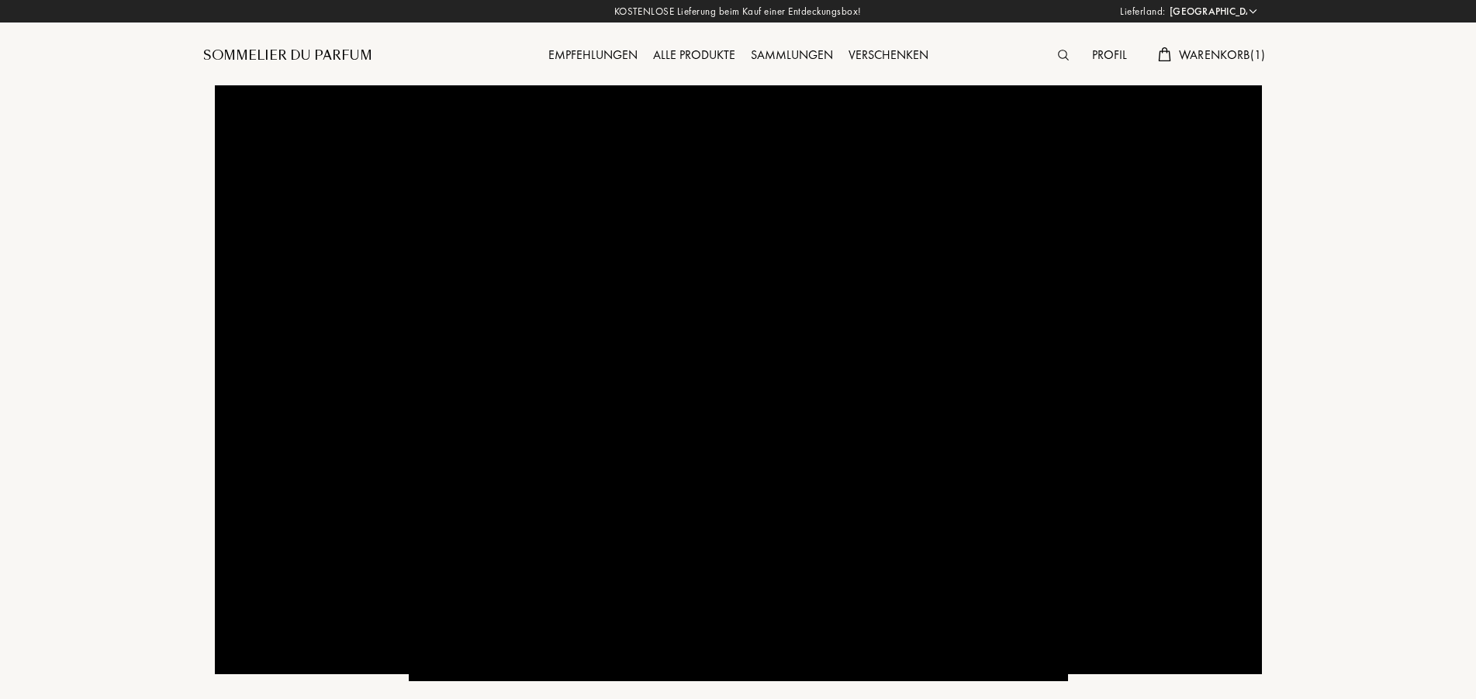
click at [1219, 51] on span "Warenkorb ( 1 )" at bounding box center [1222, 55] width 87 height 16
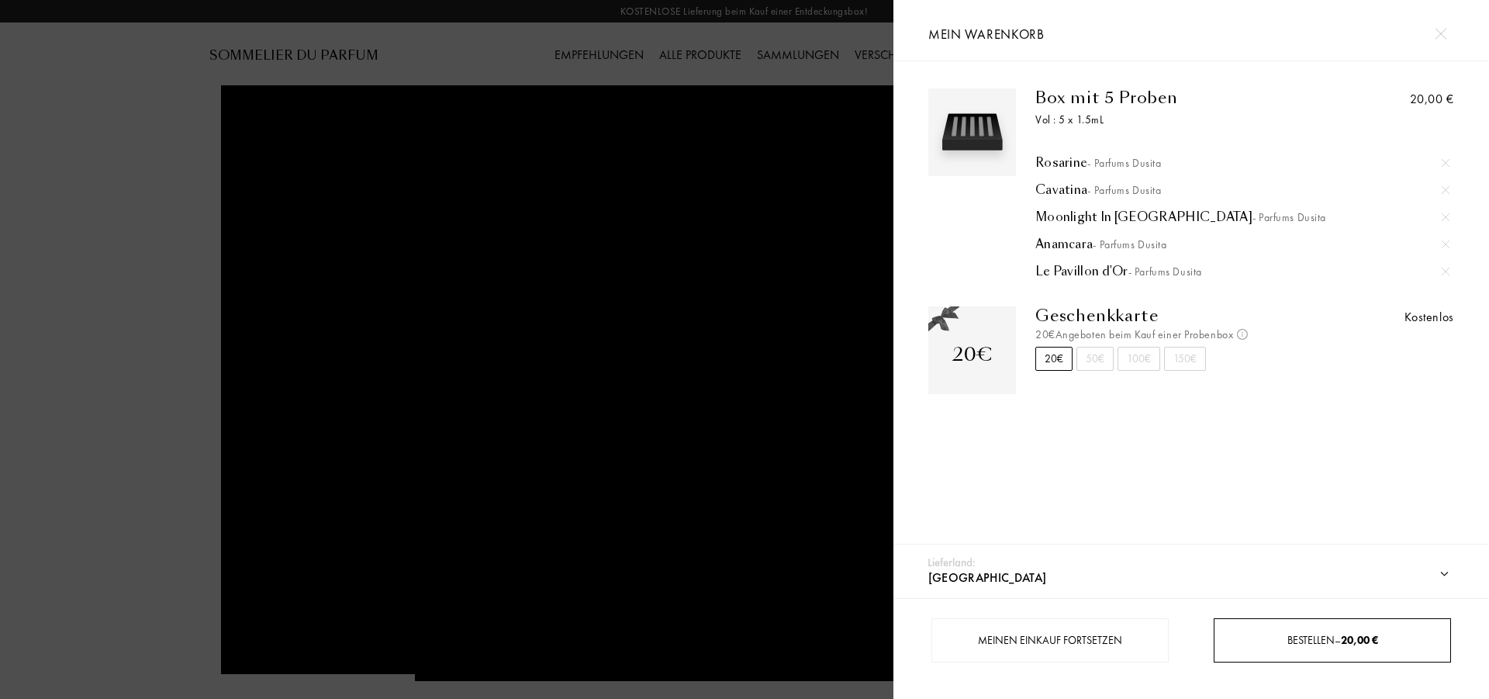
click at [1337, 636] on span "Bestellen – 20,00 €" at bounding box center [1333, 640] width 91 height 14
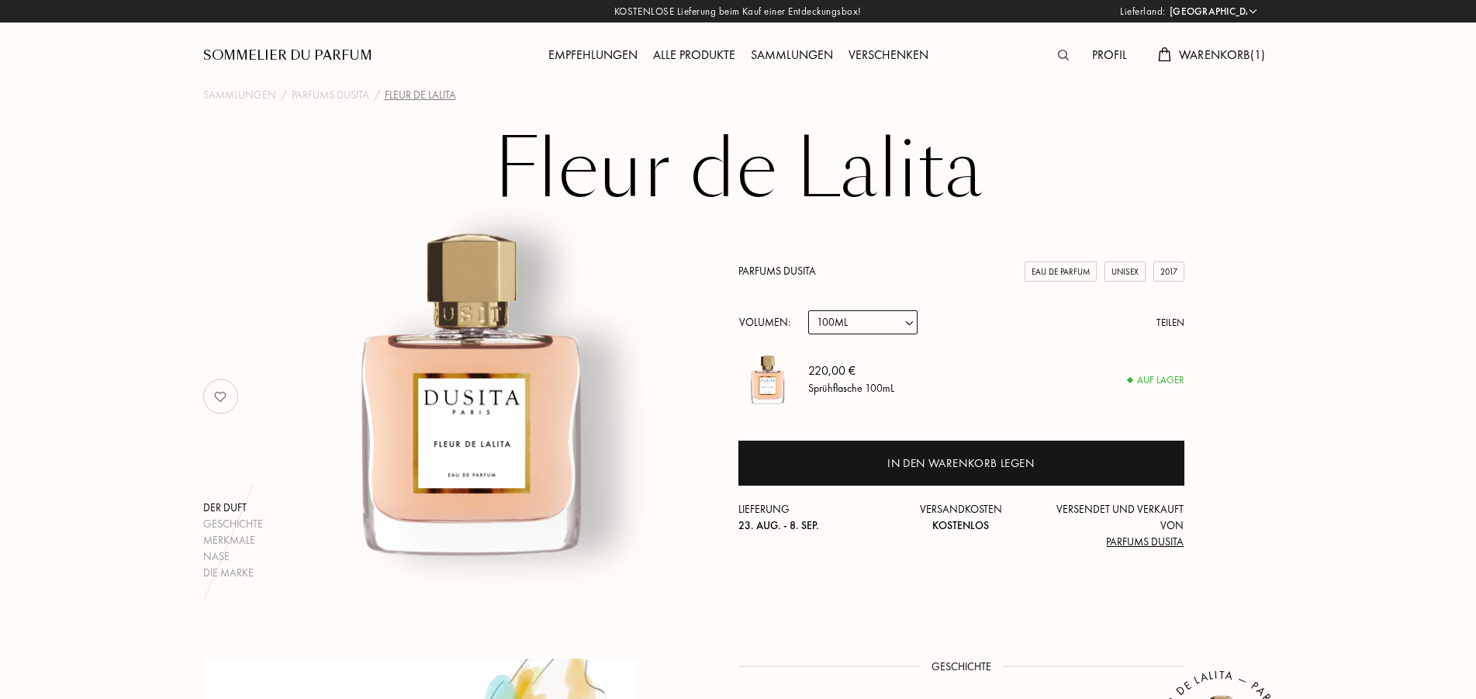
select select "DE"
select select "4"
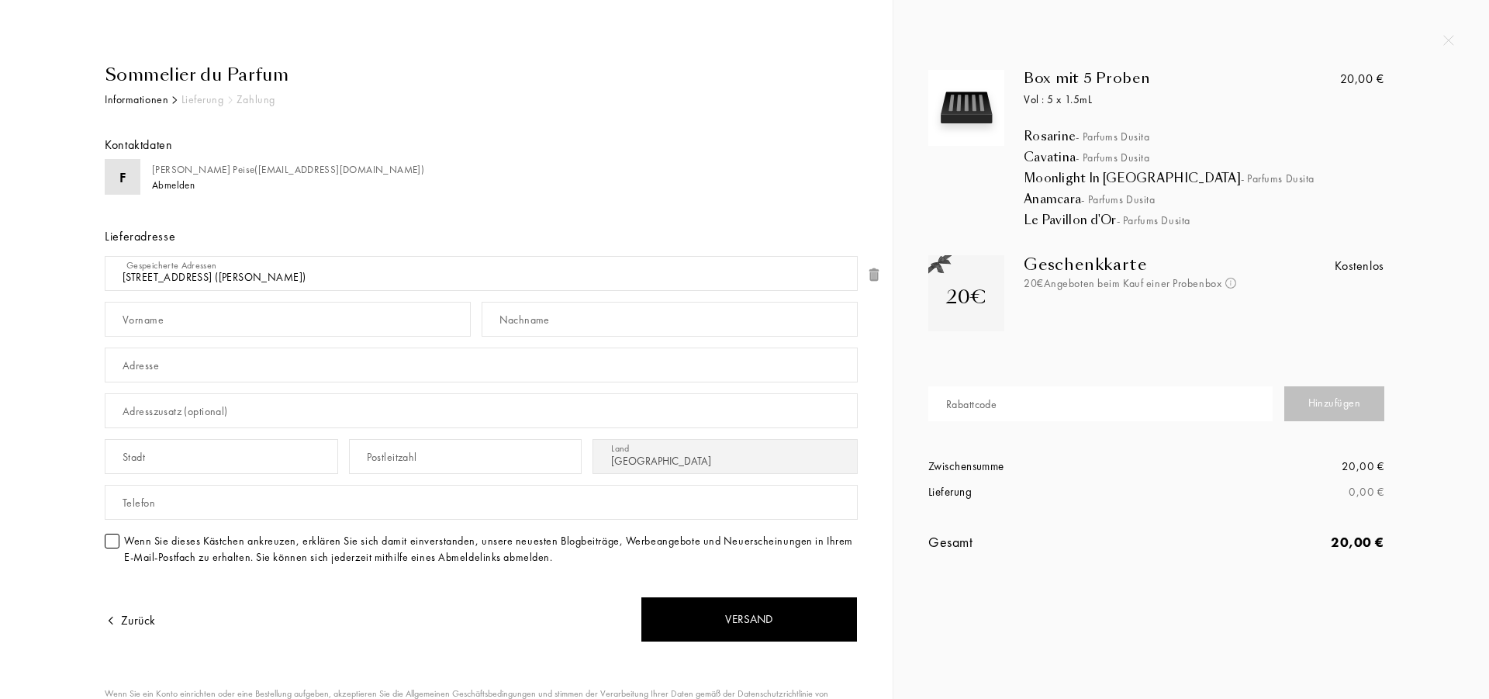
select select "DE"
click at [231, 325] on input "text" at bounding box center [288, 319] width 366 height 35
click at [231, 324] on input "text" at bounding box center [288, 319] width 366 height 35
click at [105, 256] on select "[STREET_ADDRESS] ([PERSON_NAME]) [STREET_ADDRESS] ([PERSON_NAME]) Eine neue Adr…" at bounding box center [481, 273] width 753 height 35
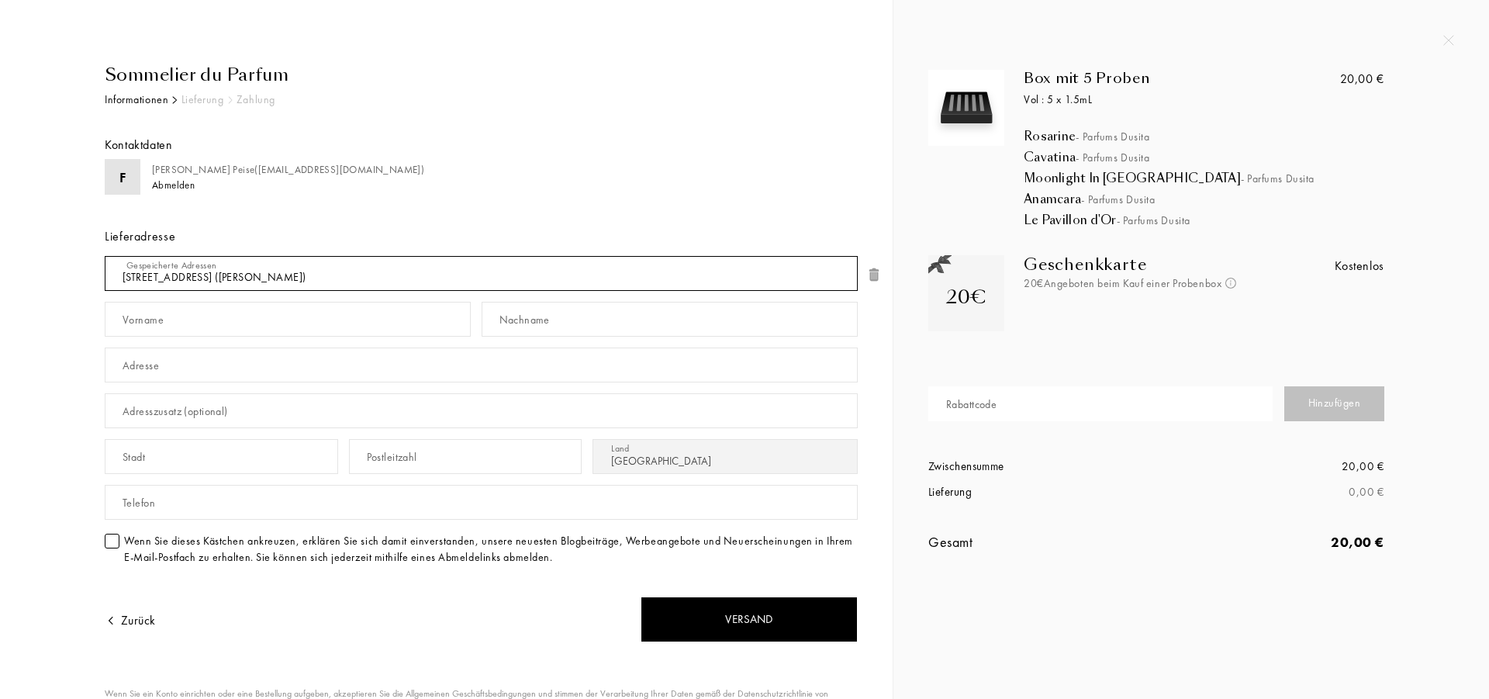
click option "[STREET_ADDRESS] ([PERSON_NAME])" at bounding box center [0, 0] width 0 height 0
click at [199, 328] on input "text" at bounding box center [288, 319] width 366 height 35
